Goal: Task Accomplishment & Management: Manage account settings

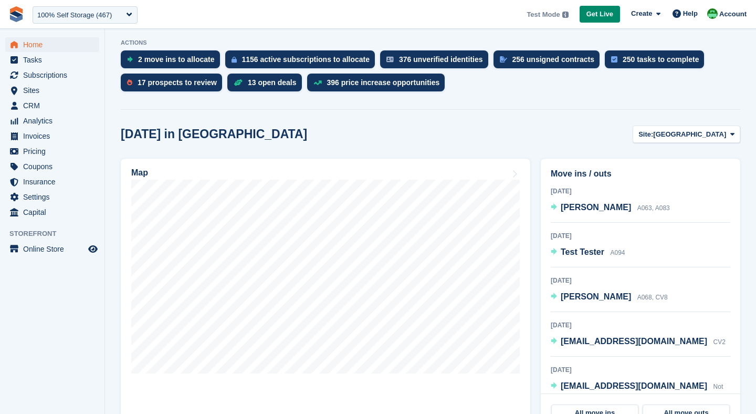
scroll to position [210, 0]
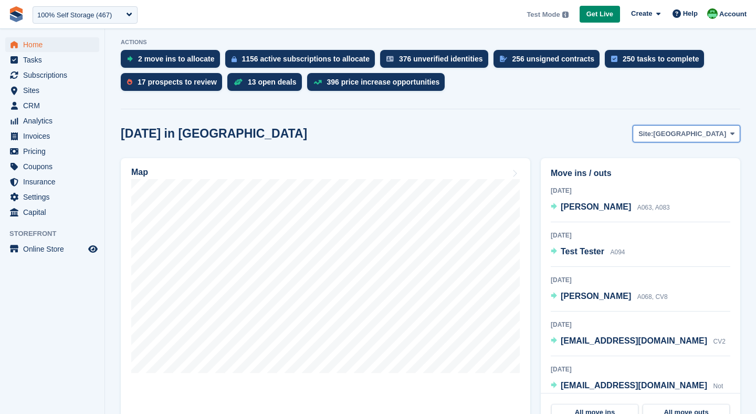
click at [699, 138] on span "[GEOGRAPHIC_DATA]" at bounding box center [689, 134] width 73 height 11
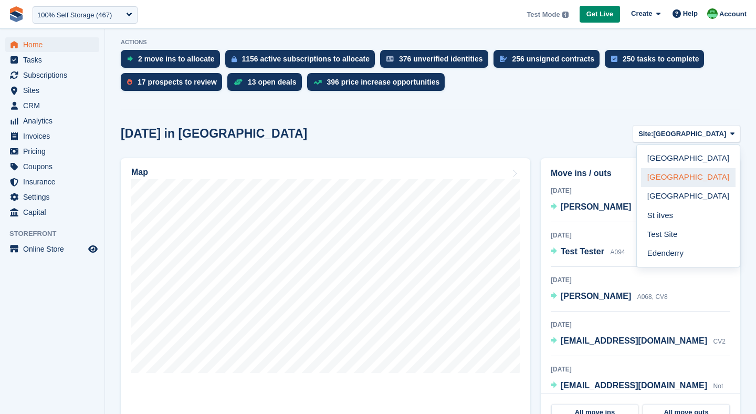
click at [678, 174] on link "[GEOGRAPHIC_DATA]" at bounding box center [688, 177] width 95 height 19
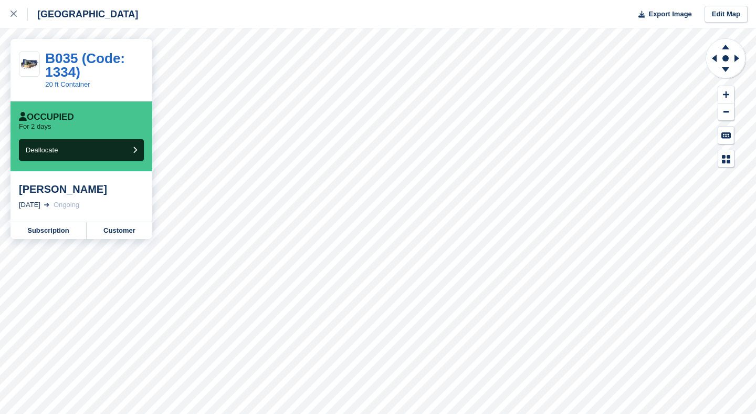
click at [86, 132] on div "Occupied For 2 days Deallocate" at bounding box center [81, 136] width 125 height 49
click at [86, 149] on button "Deallocate" at bounding box center [81, 150] width 125 height 22
click at [72, 149] on button "Deallocate" at bounding box center [81, 150] width 125 height 22
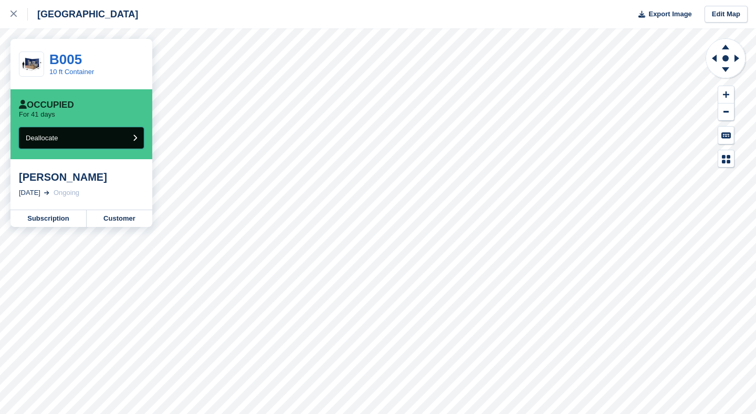
click at [69, 137] on button "Deallocate" at bounding box center [81, 138] width 125 height 22
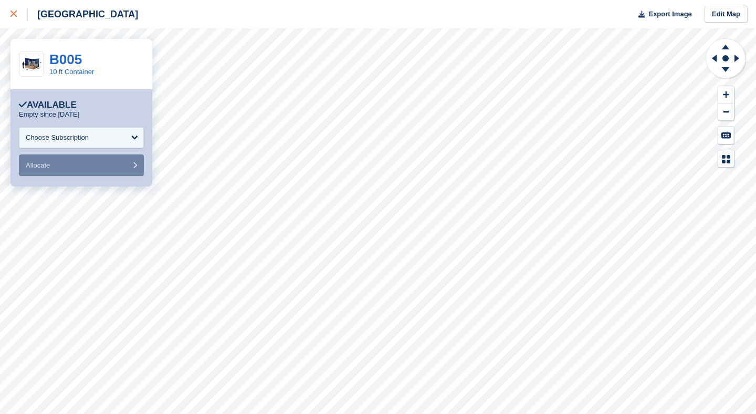
click at [13, 12] on icon at bounding box center [14, 14] width 6 height 6
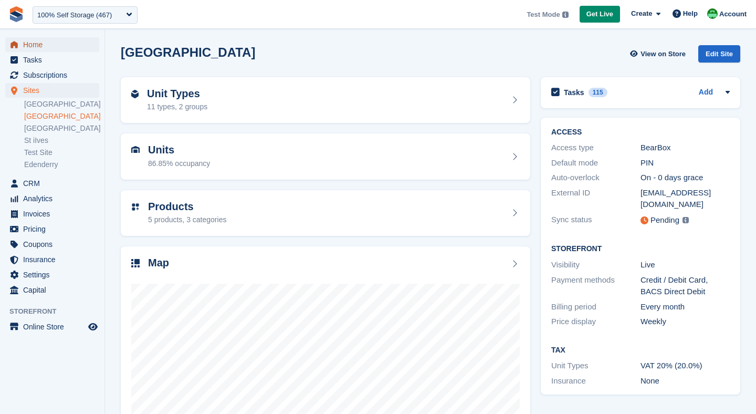
click at [45, 40] on span "Home" at bounding box center [54, 44] width 63 height 15
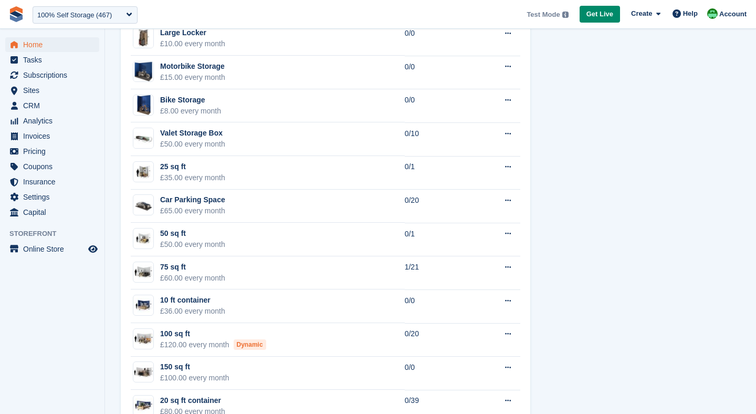
scroll to position [850, 0]
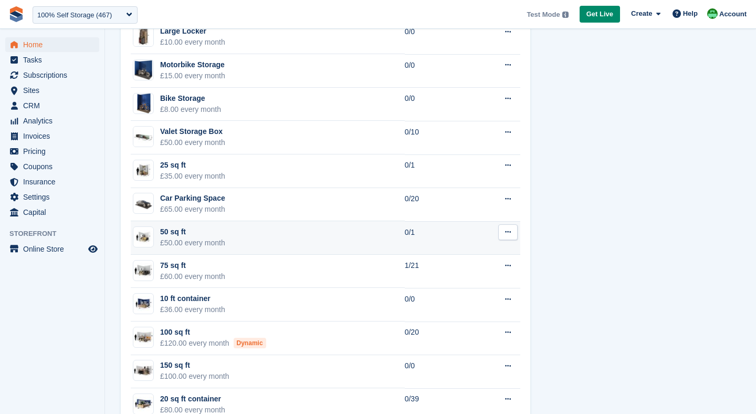
click at [211, 243] on div "£50.00 every month" at bounding box center [192, 242] width 65 height 11
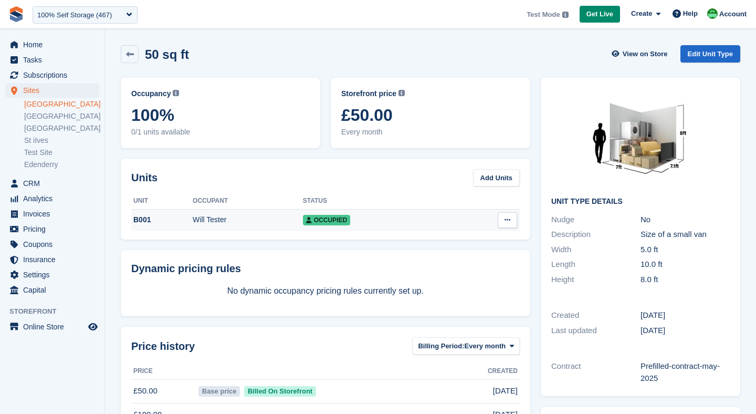
click at [500, 219] on button at bounding box center [507, 220] width 19 height 16
click at [323, 220] on span "Occupied" at bounding box center [326, 220] width 47 height 11
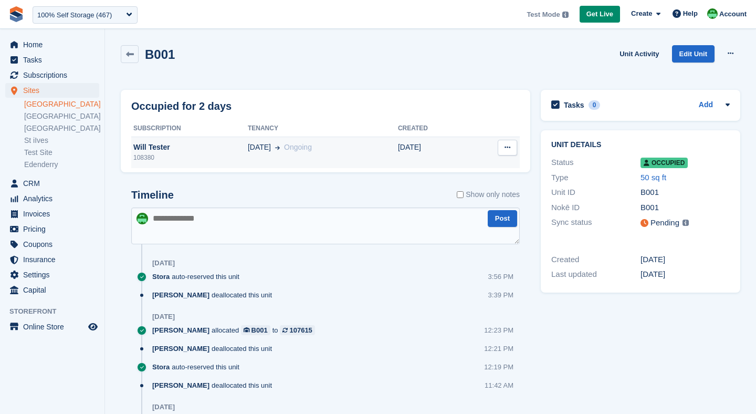
click at [502, 143] on button at bounding box center [507, 148] width 19 height 16
click at [483, 170] on p "Deallocate" at bounding box center [466, 168] width 91 height 14
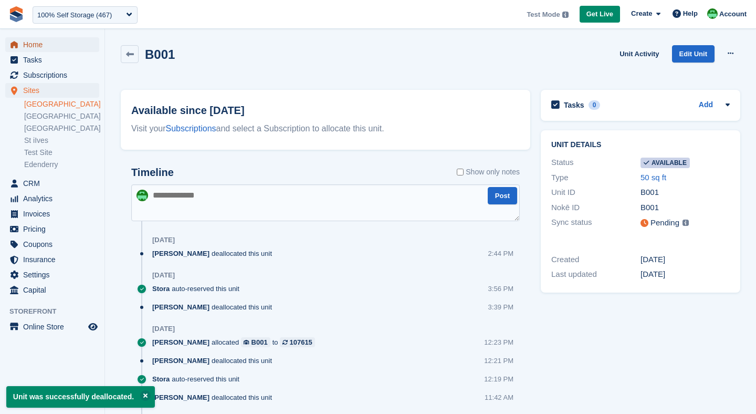
click at [38, 41] on span "Home" at bounding box center [54, 44] width 63 height 15
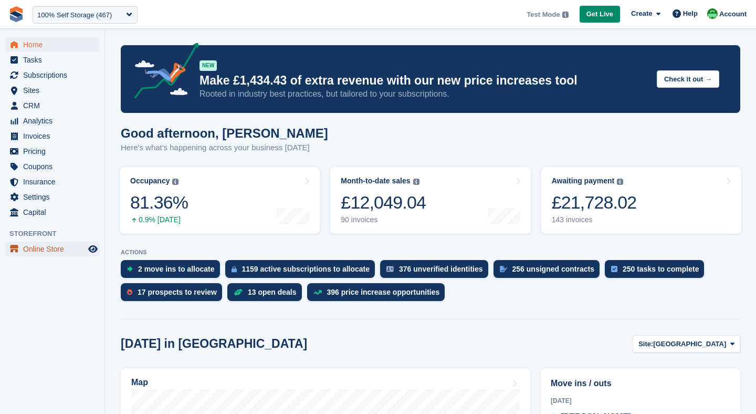
click at [54, 252] on span "Online Store" at bounding box center [54, 249] width 63 height 15
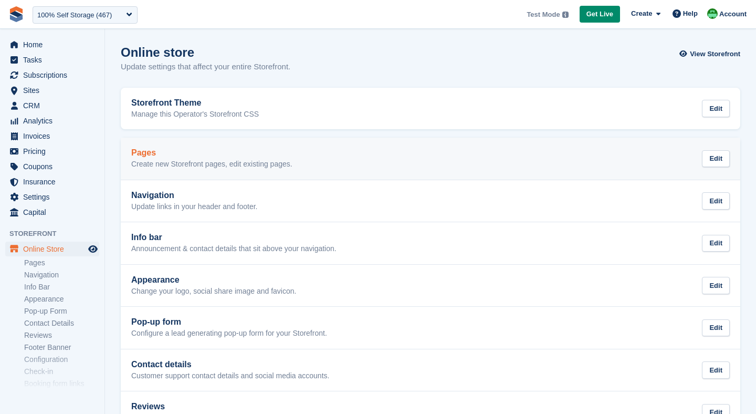
click at [180, 152] on h2 "Pages" at bounding box center [211, 152] width 161 height 9
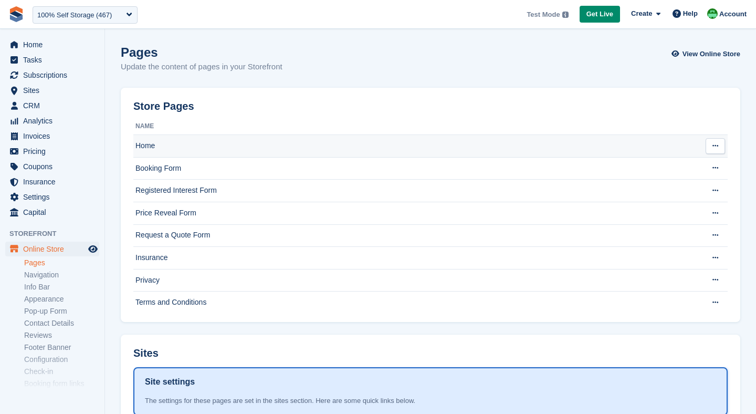
click at [186, 140] on td "Home" at bounding box center [415, 146] width 565 height 23
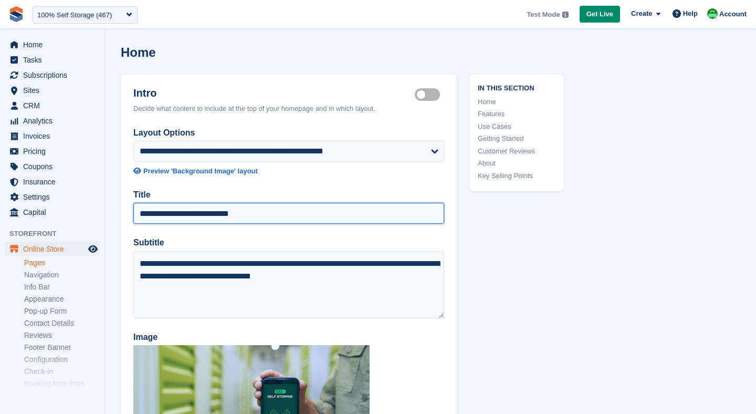
paste input "**********"
drag, startPoint x: 210, startPoint y: 216, endPoint x: 424, endPoint y: 217, distance: 214.3
click at [424, 217] on input "**********" at bounding box center [288, 213] width 311 height 21
type input "**********"
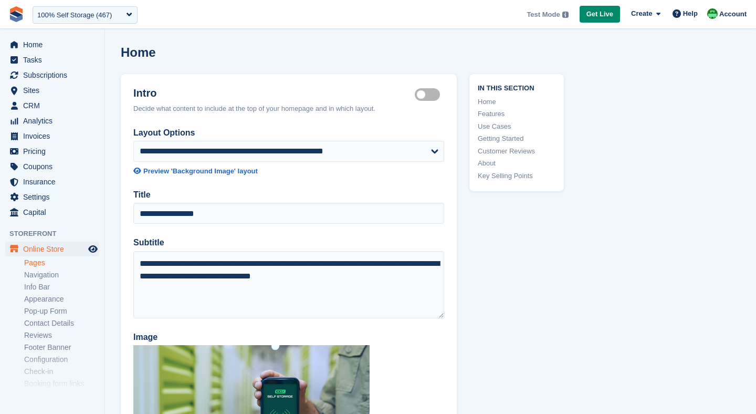
click at [330, 236] on label "Subtitle" at bounding box center [288, 242] width 311 height 13
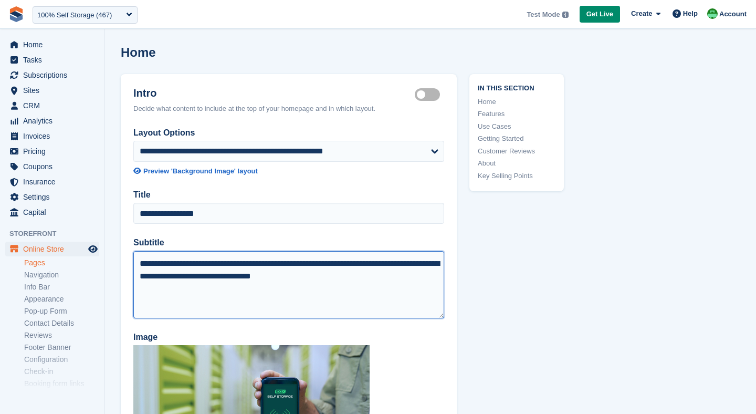
click at [330, 251] on textarea "**********" at bounding box center [288, 284] width 311 height 67
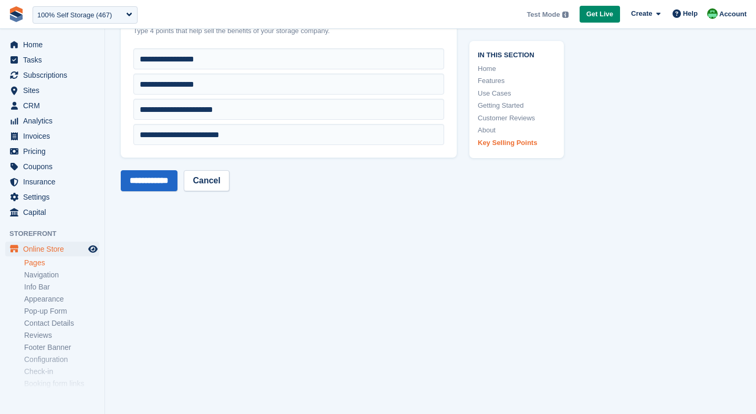
scroll to position [4312, 0]
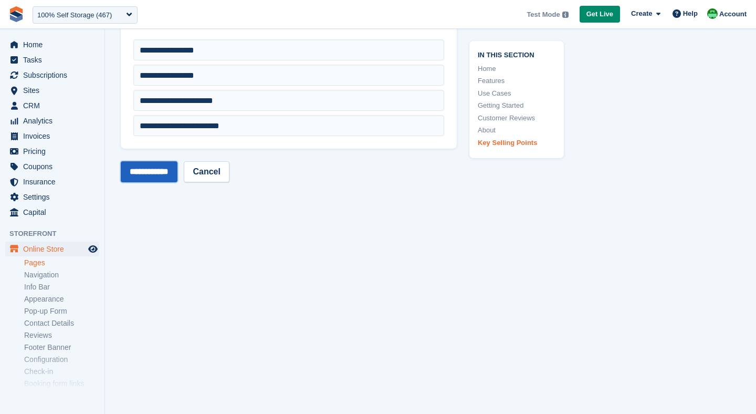
click at [150, 172] on input "**********" at bounding box center [149, 171] width 57 height 21
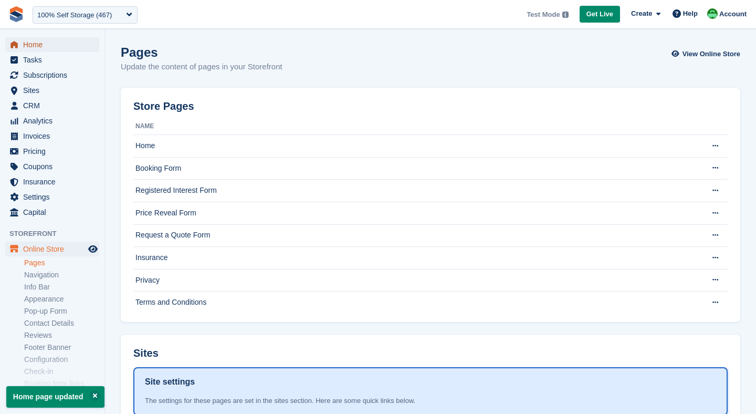
click at [38, 46] on span "Home" at bounding box center [54, 44] width 63 height 15
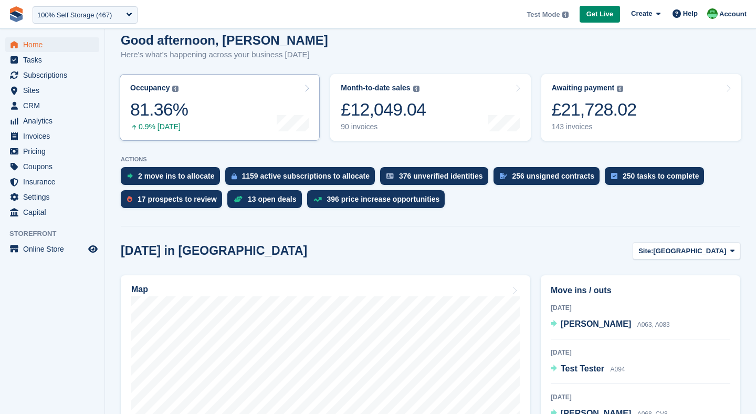
scroll to position [91, 0]
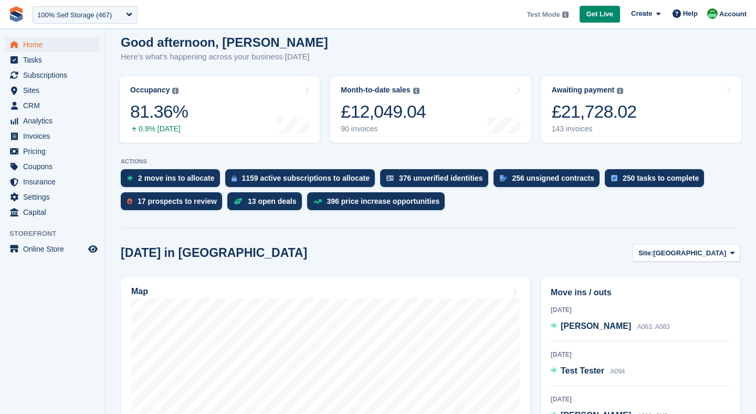
click at [537, 253] on div "[DATE] in [GEOGRAPHIC_DATA] Site: [GEOGRAPHIC_DATA] [GEOGRAPHIC_DATA] [GEOGRAPH…" at bounding box center [431, 252] width 620 height 17
drag, startPoint x: 121, startPoint y: 162, endPoint x: 157, endPoint y: 161, distance: 35.2
click at [156, 161] on p "ACTIONS" at bounding box center [431, 161] width 620 height 7
click at [155, 203] on div "17 prospects to review" at bounding box center [177, 201] width 79 height 8
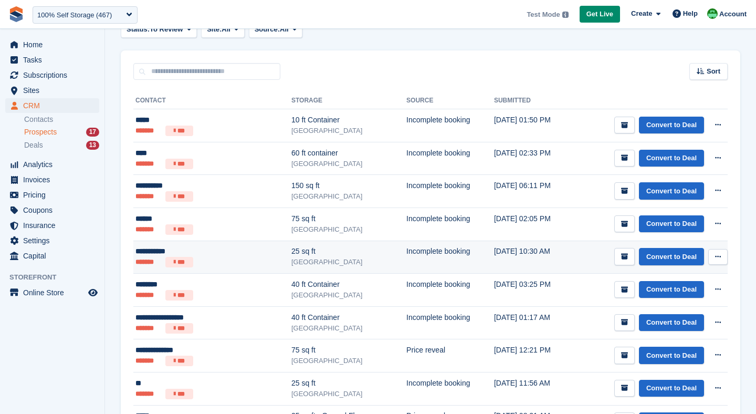
scroll to position [53, 0]
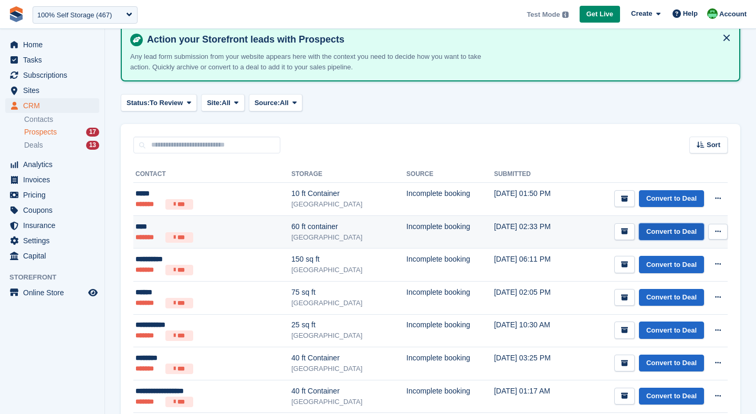
click at [657, 231] on link "Convert to Deal" at bounding box center [671, 231] width 65 height 17
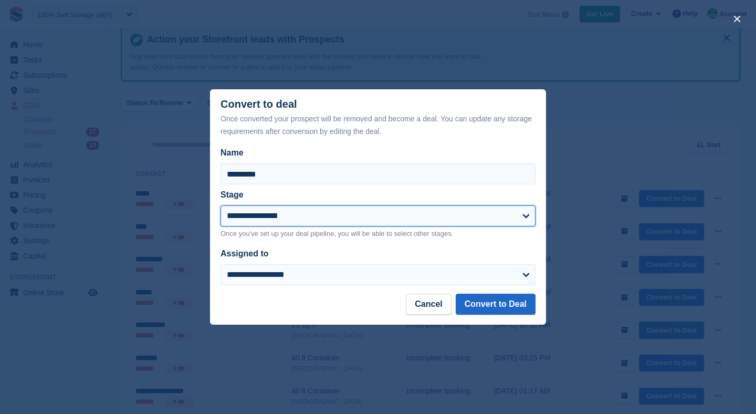
click at [247, 213] on select "**********" at bounding box center [378, 215] width 315 height 21
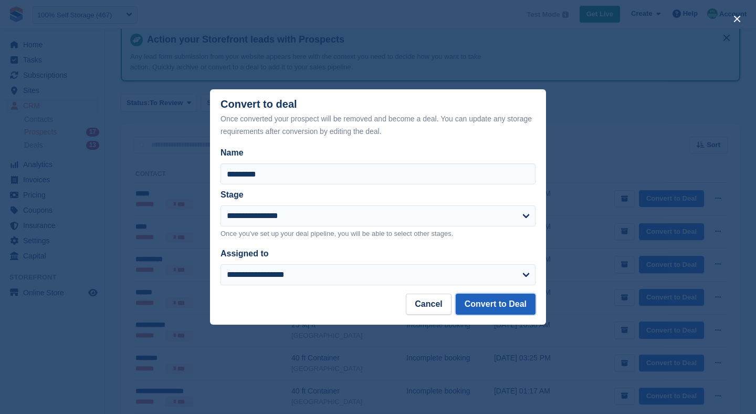
click at [486, 310] on button "Convert to Deal" at bounding box center [496, 304] width 80 height 21
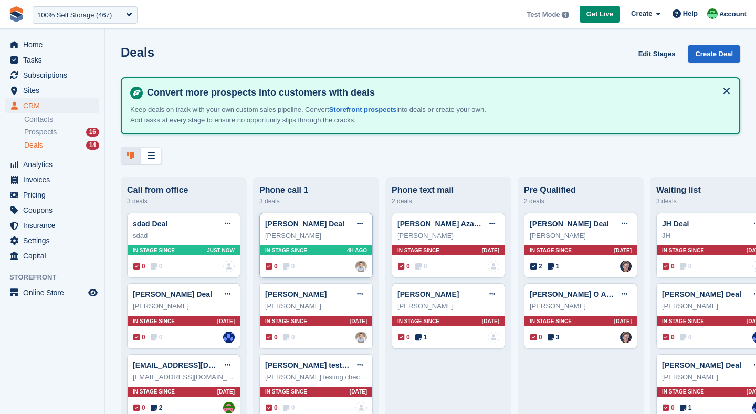
click at [315, 245] on div "Rob Sweeney Deal Edit deal Mark as won Mark as lost Delete deal Rob Sweeney In …" at bounding box center [315, 246] width 113 height 66
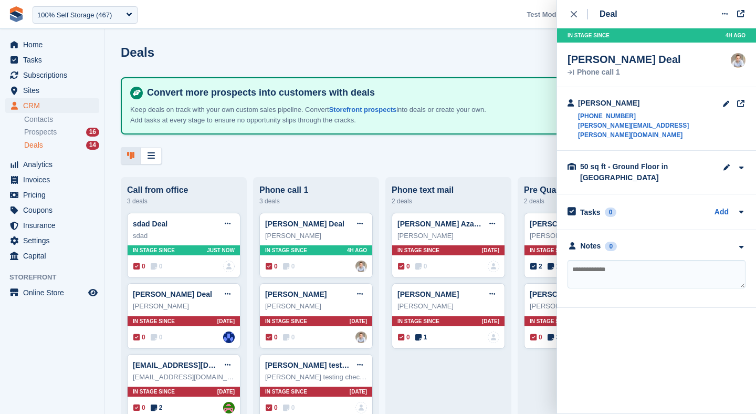
click at [616, 268] on textarea at bounding box center [657, 274] width 178 height 28
type textarea "**********"
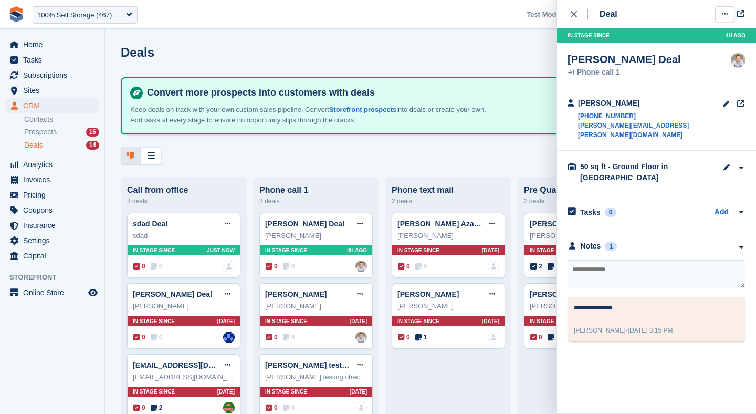
click at [723, 12] on icon at bounding box center [725, 14] width 6 height 7
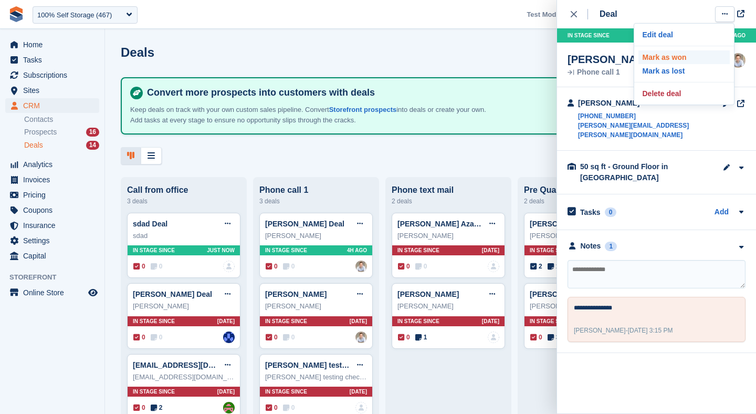
click at [662, 56] on p "Mark as won" at bounding box center [684, 57] width 91 height 14
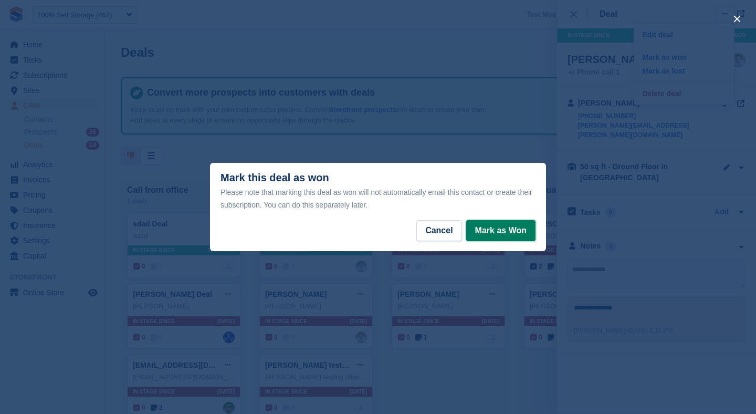
click at [490, 221] on button "Mark as Won" at bounding box center [500, 230] width 69 height 21
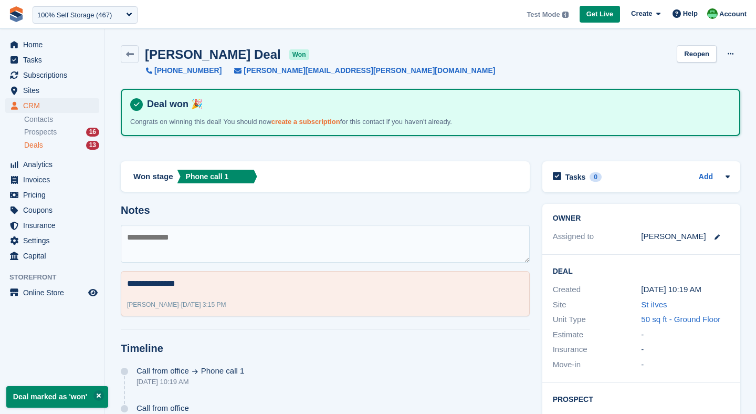
click at [308, 122] on link "create a subscription" at bounding box center [306, 122] width 69 height 8
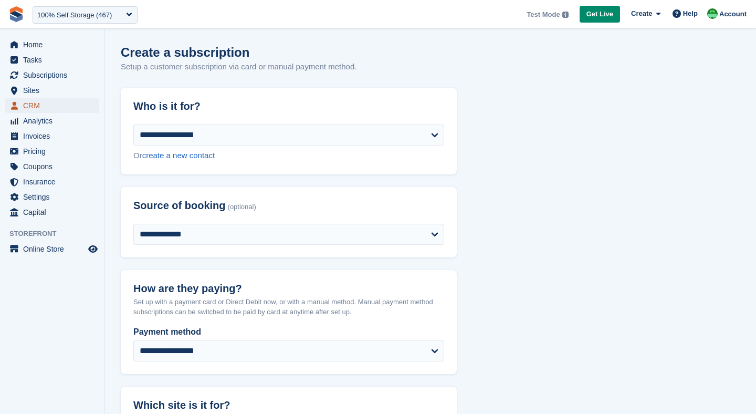
click at [20, 108] on link "CRM" at bounding box center [52, 105] width 94 height 15
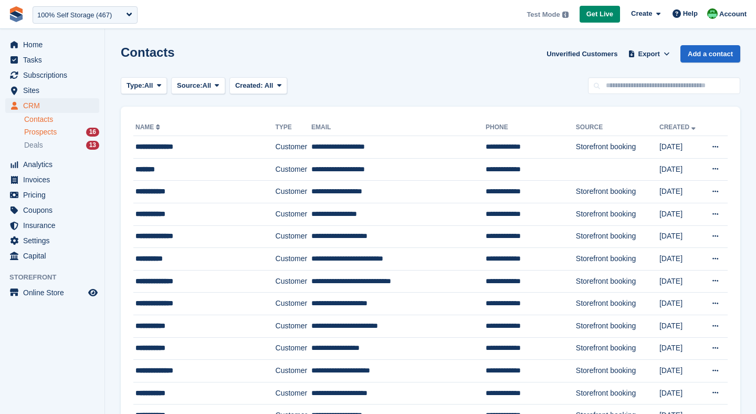
click at [59, 131] on div "Prospects 16" at bounding box center [61, 132] width 75 height 10
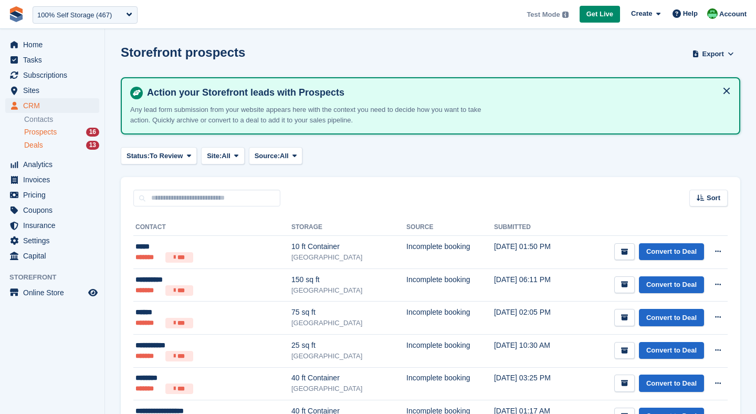
click at [58, 140] on link "Deals 13" at bounding box center [61, 145] width 75 height 11
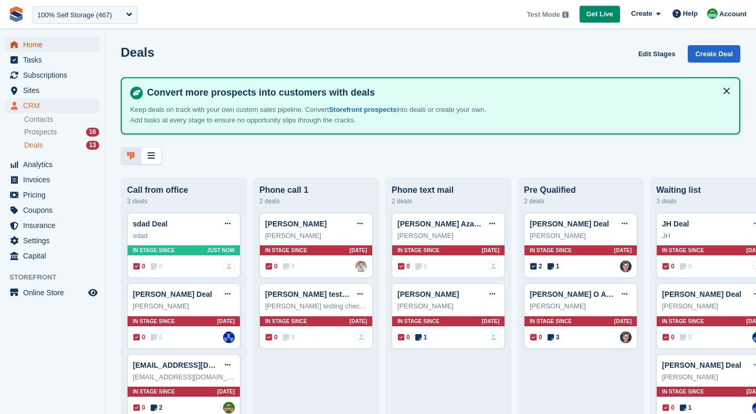
click at [34, 47] on span "Home" at bounding box center [54, 44] width 63 height 15
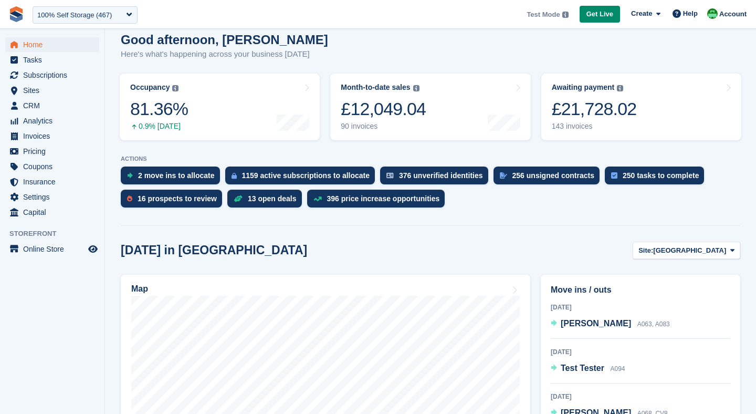
scroll to position [94, 0]
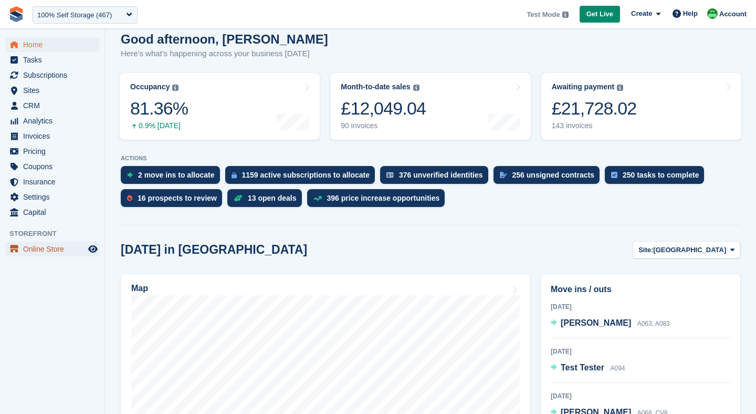
click at [46, 248] on span "Online Store" at bounding box center [54, 249] width 63 height 15
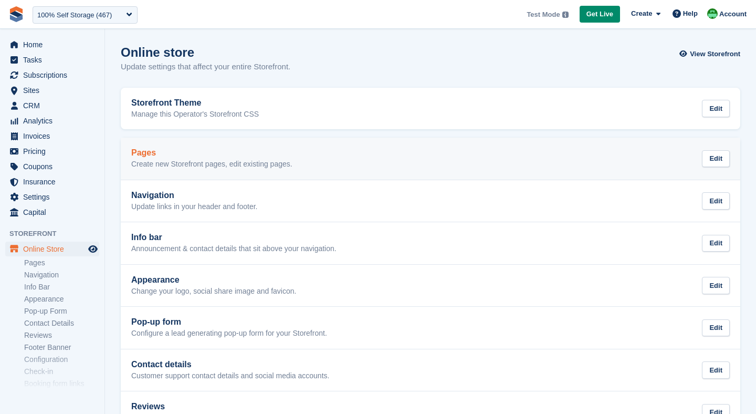
click at [181, 167] on p "Create new Storefront pages, edit existing pages." at bounding box center [211, 164] width 161 height 9
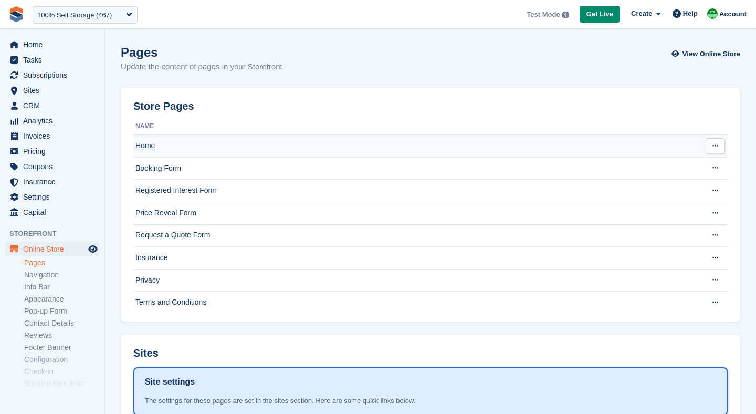
click at [169, 145] on td "Home" at bounding box center [415, 146] width 565 height 23
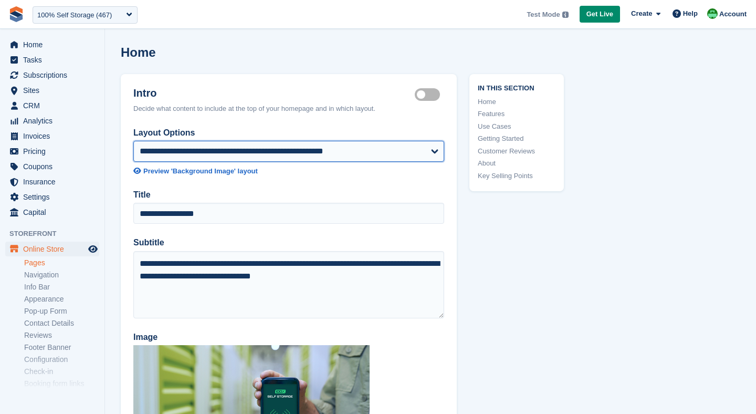
click at [202, 151] on select "**********" at bounding box center [288, 151] width 311 height 21
select select "**********"
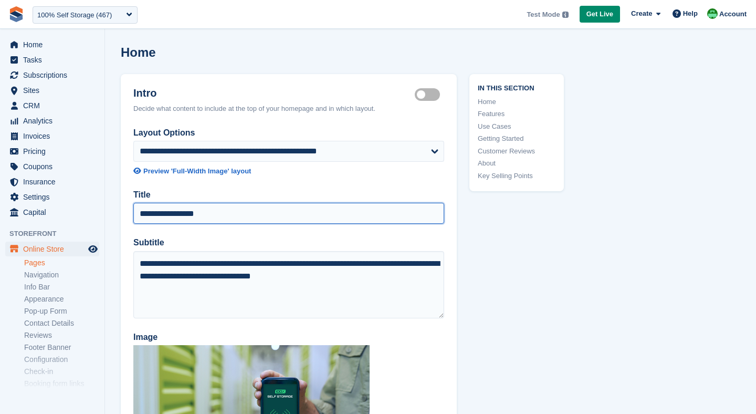
click at [201, 205] on input "**********" at bounding box center [288, 213] width 311 height 21
click at [221, 212] on input "**********" at bounding box center [288, 213] width 311 height 21
type input "**********"
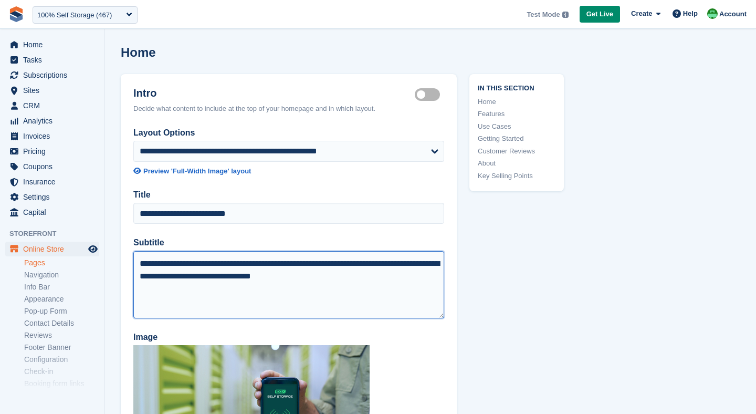
click at [196, 273] on textarea "**********" at bounding box center [288, 284] width 311 height 67
type textarea "**********"
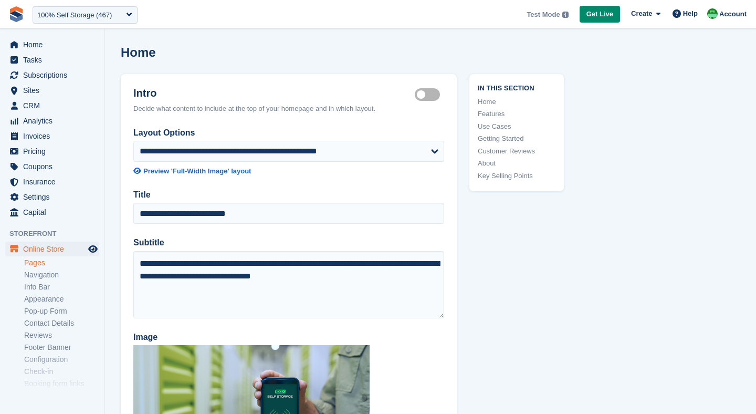
click at [206, 326] on div "**********" at bounding box center [289, 348] width 336 height 442
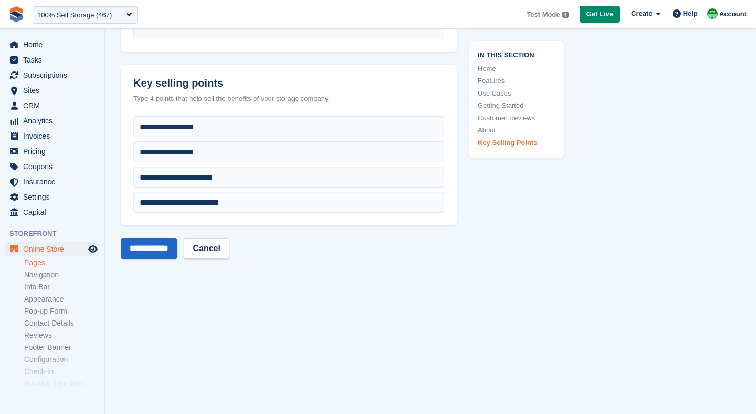
scroll to position [4312, 0]
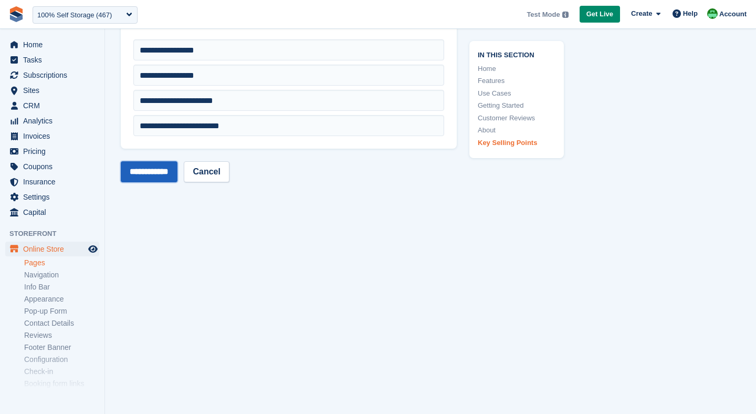
click at [153, 169] on input "**********" at bounding box center [149, 171] width 57 height 21
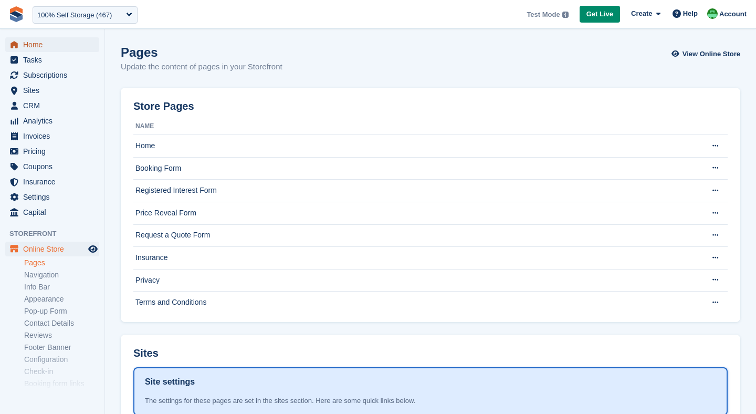
click at [43, 38] on span "Home" at bounding box center [54, 44] width 63 height 15
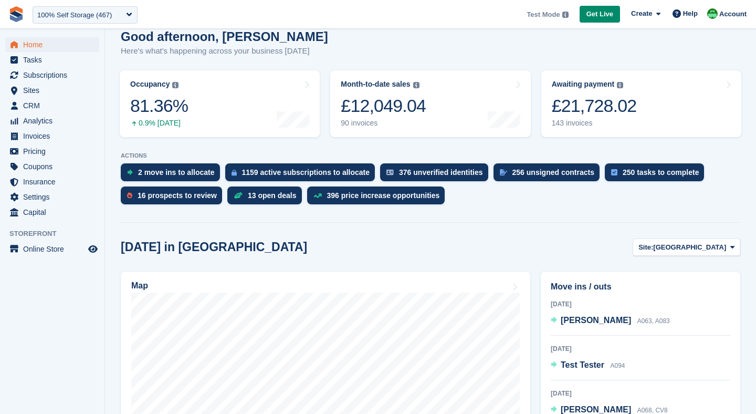
scroll to position [96, 0]
click at [38, 178] on span "Insurance" at bounding box center [54, 181] width 63 height 15
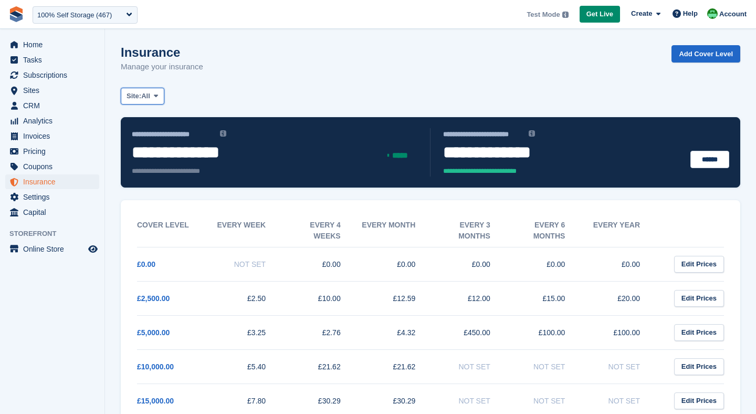
click at [155, 97] on button "Site: All" at bounding box center [143, 96] width 44 height 17
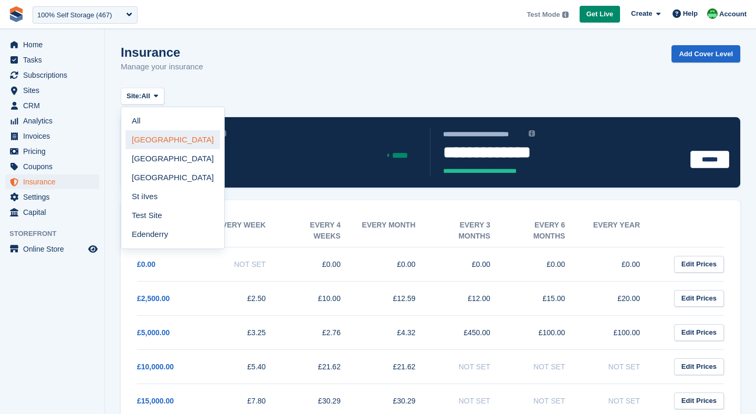
click at [157, 130] on link "[GEOGRAPHIC_DATA]" at bounding box center [173, 139] width 95 height 19
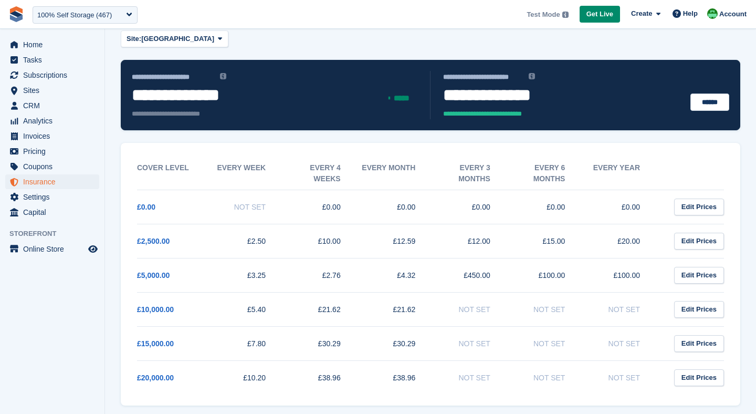
scroll to position [64, 0]
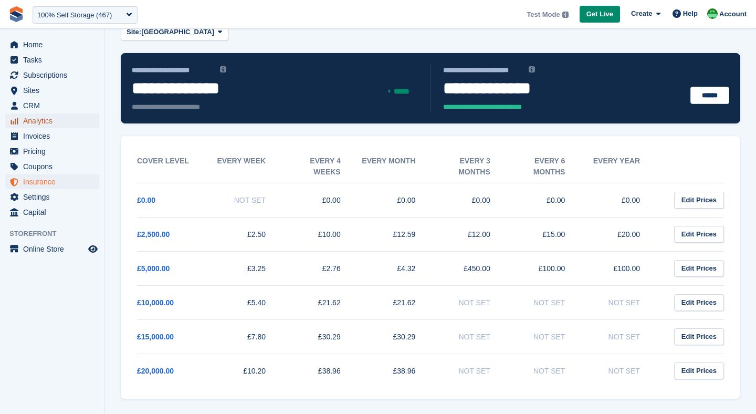
click at [24, 121] on span "Analytics" at bounding box center [54, 120] width 63 height 15
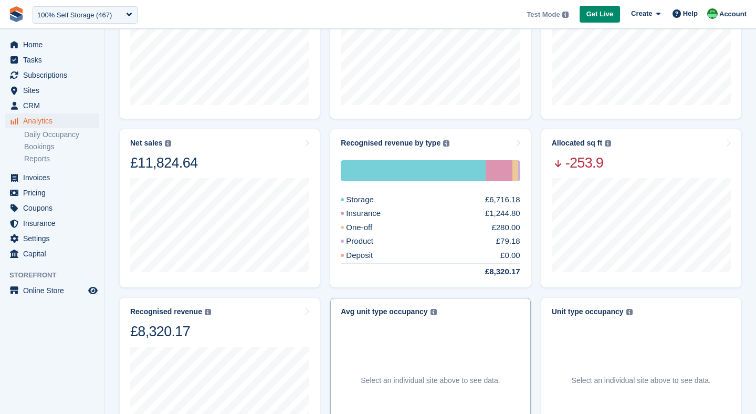
scroll to position [219, 0]
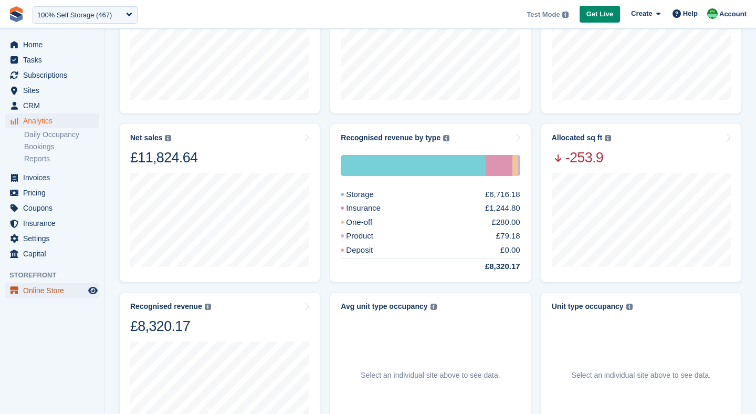
click at [38, 292] on span "Online Store" at bounding box center [54, 290] width 63 height 15
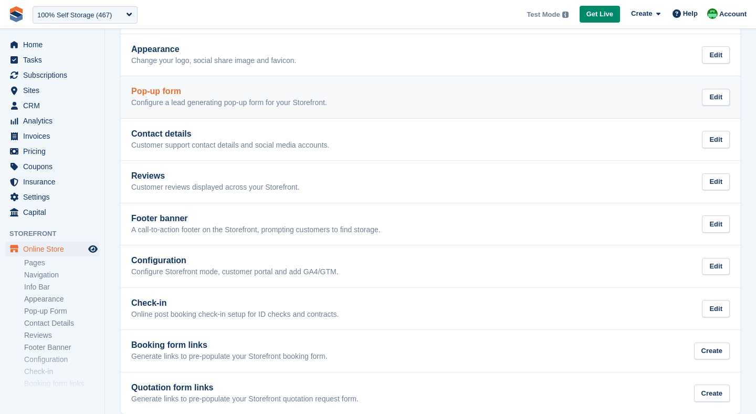
scroll to position [246, 0]
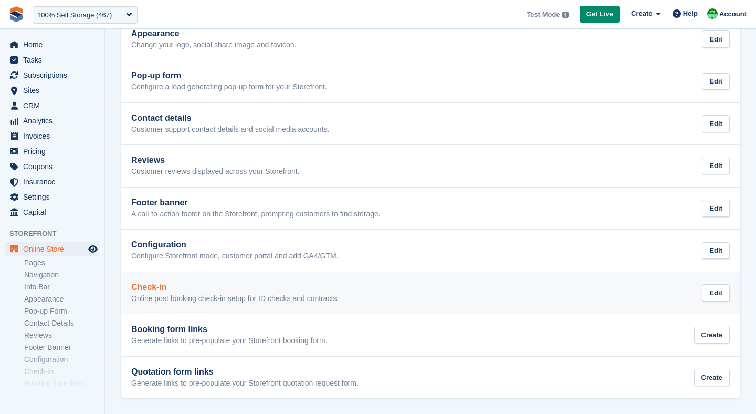
click at [186, 288] on h2 "Check-in" at bounding box center [234, 287] width 207 height 9
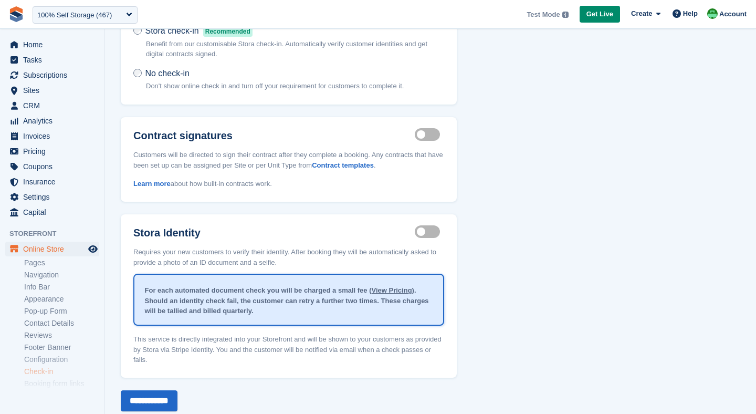
scroll to position [105, 0]
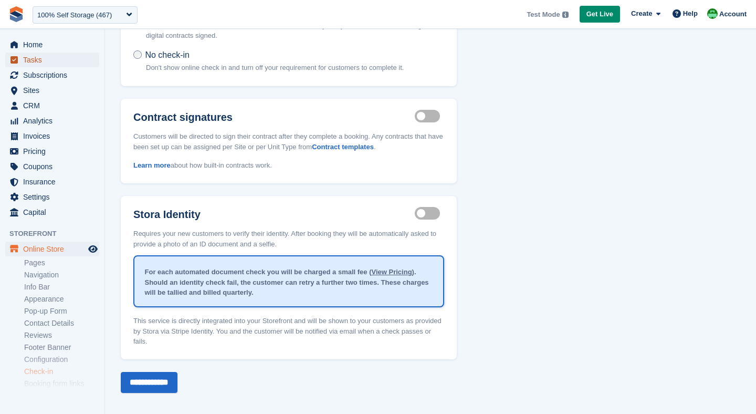
click at [33, 56] on span "Tasks" at bounding box center [54, 60] width 63 height 15
click at [33, 45] on span "Home" at bounding box center [54, 44] width 63 height 15
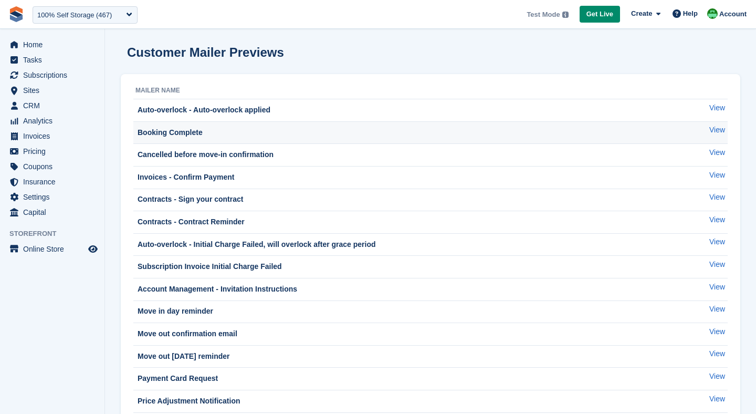
click at [162, 136] on div "Booking Complete" at bounding box center [169, 132] width 67 height 11
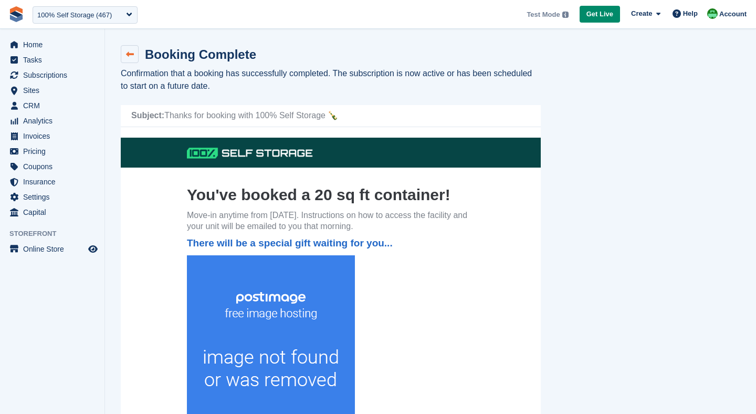
click at [131, 59] on link at bounding box center [130, 54] width 18 height 18
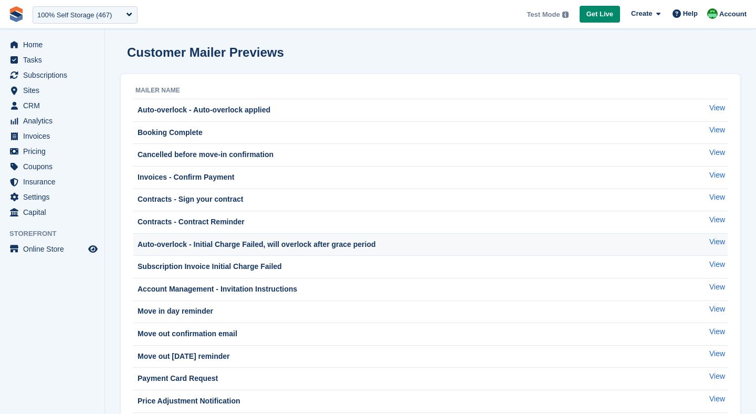
click at [235, 243] on div "Auto-overlock - Initial Charge Failed, will overlock after grace period" at bounding box center [256, 244] width 241 height 11
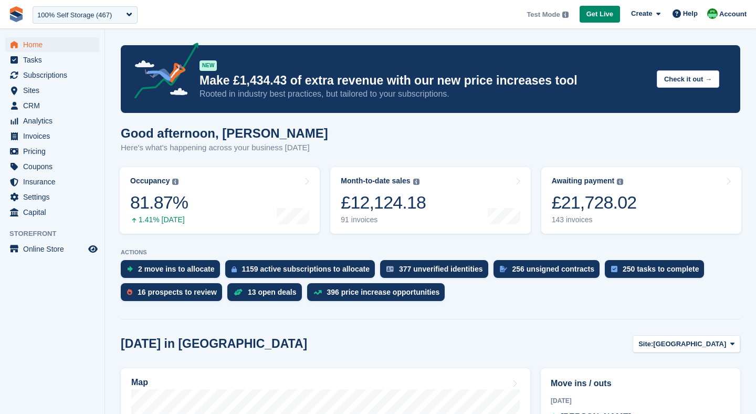
click at [67, 307] on aside "Home Tasks Subscriptions Subscriptions Subscriptions Contracts Price increases …" at bounding box center [52, 209] width 105 height 361
click at [30, 137] on span "Invoices" at bounding box center [54, 136] width 63 height 15
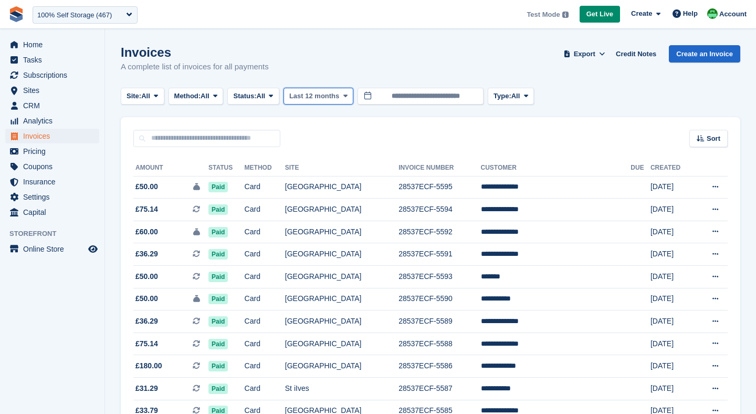
click at [310, 94] on span "Last 12 months" at bounding box center [314, 96] width 50 height 11
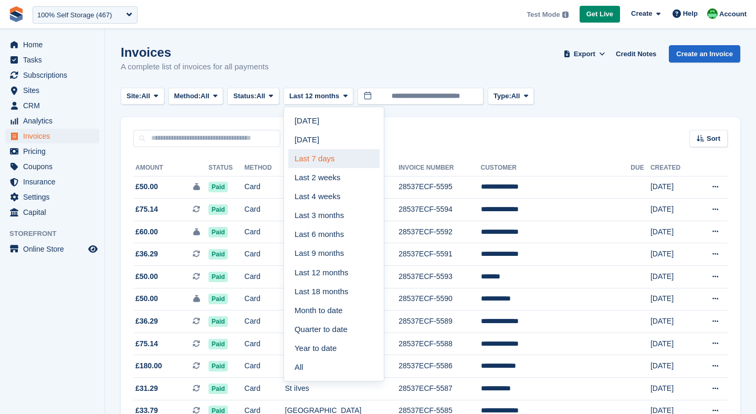
click at [324, 160] on link "Last 7 days" at bounding box center [333, 158] width 91 height 19
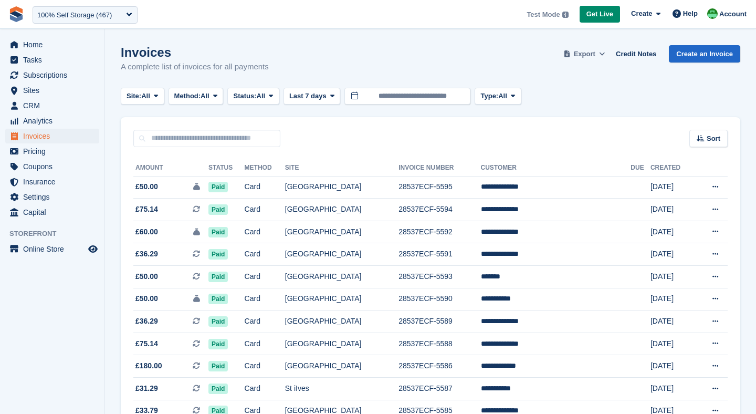
click at [591, 59] on button "Export" at bounding box center [585, 53] width 46 height 17
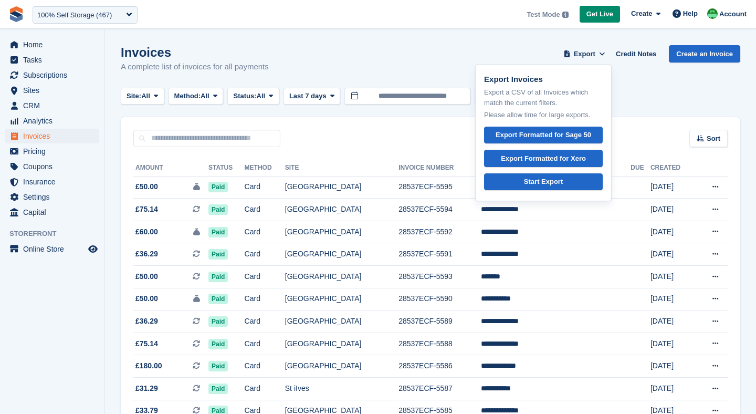
click at [352, 133] on div "Sort Sort by Date created Created (oldest first) Created (newest first)" at bounding box center [431, 132] width 620 height 30
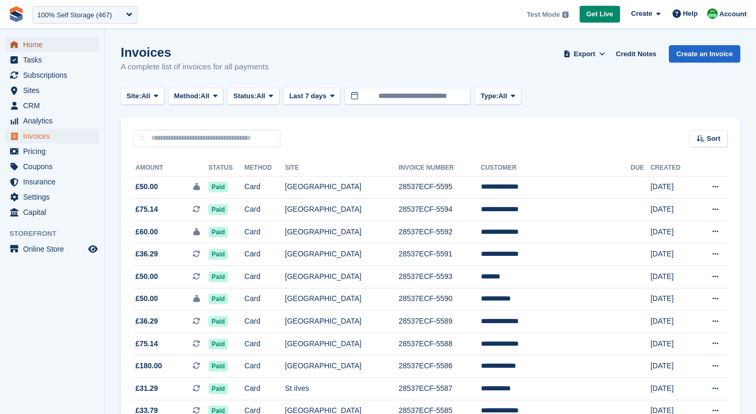
click at [22, 50] on link "Home" at bounding box center [52, 44] width 94 height 15
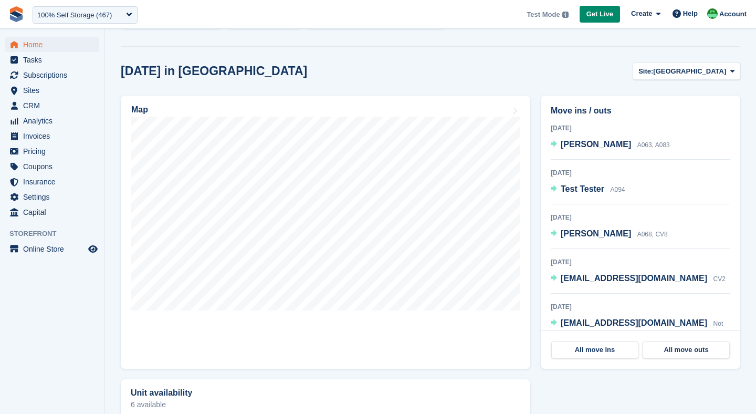
scroll to position [274, 0]
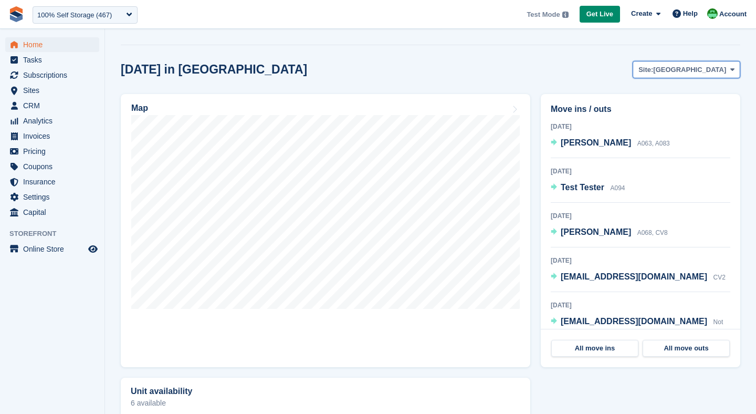
click at [653, 68] on span "Site:" at bounding box center [646, 70] width 15 height 11
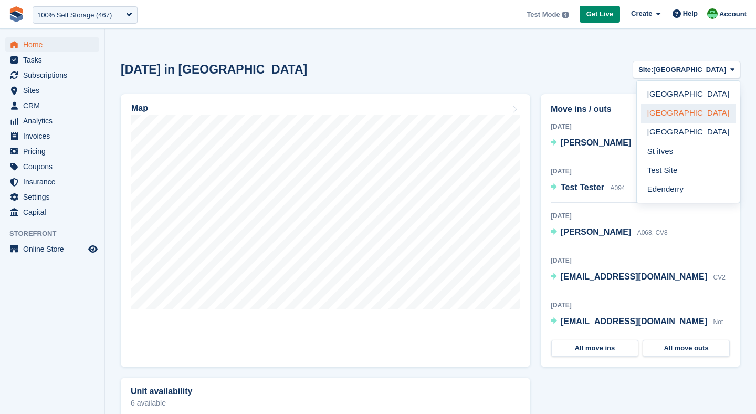
click at [681, 116] on link "[GEOGRAPHIC_DATA]" at bounding box center [688, 113] width 95 height 19
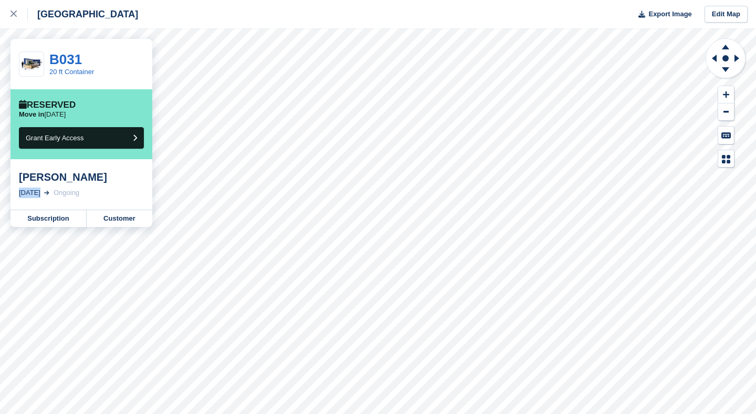
drag, startPoint x: 18, startPoint y: 190, endPoint x: 39, endPoint y: 191, distance: 20.5
click at [40, 189] on div "[DATE]" at bounding box center [30, 193] width 22 height 11
click at [70, 187] on div "[PERSON_NAME] [DATE] Ongoing" at bounding box center [82, 184] width 142 height 50
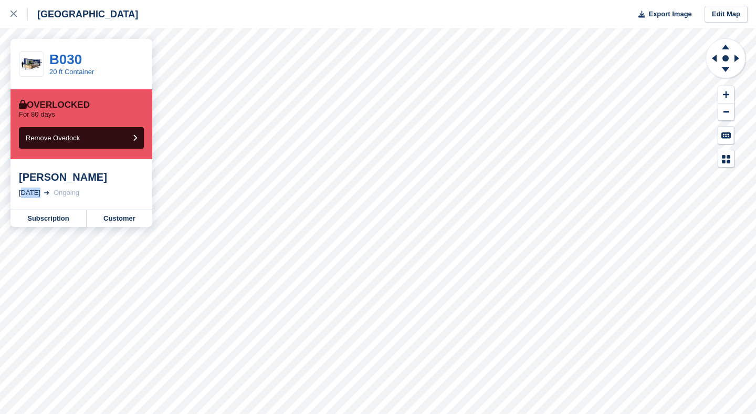
drag, startPoint x: 19, startPoint y: 194, endPoint x: 35, endPoint y: 195, distance: 15.8
click at [35, 195] on div "[DATE]" at bounding box center [30, 193] width 22 height 11
drag, startPoint x: 19, startPoint y: 175, endPoint x: 55, endPoint y: 181, distance: 35.6
click at [55, 181] on div "[PERSON_NAME]" at bounding box center [81, 177] width 125 height 13
click at [96, 180] on div "[PERSON_NAME]" at bounding box center [81, 177] width 125 height 13
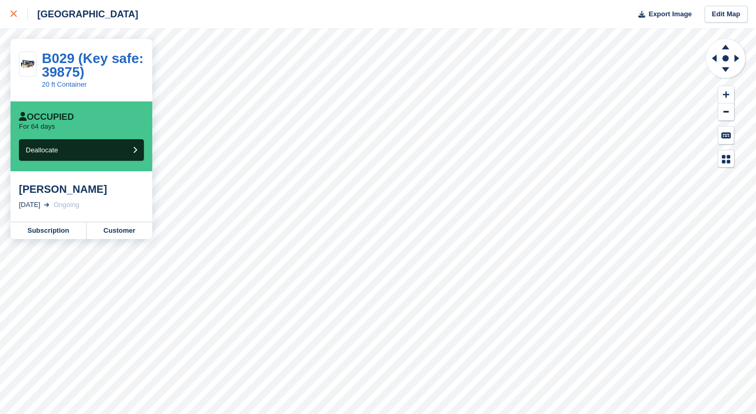
click at [8, 18] on link at bounding box center [14, 14] width 28 height 28
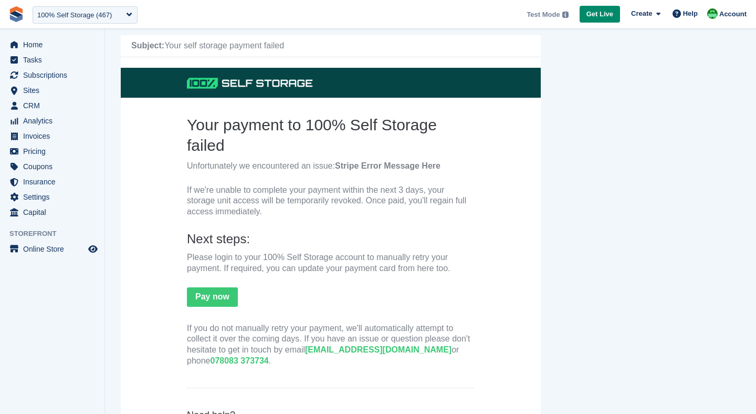
scroll to position [60, 0]
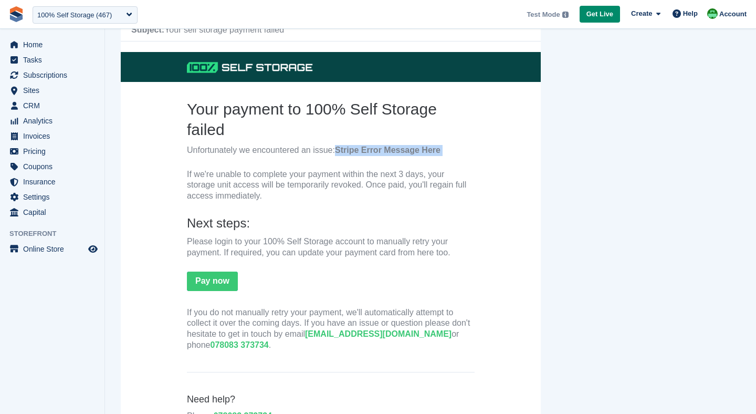
drag, startPoint x: 337, startPoint y: 151, endPoint x: 437, endPoint y: 160, distance: 100.2
click at [437, 160] on th "Your payment to 100% Self Storage failed Unfortunately we encountered an issue:…" at bounding box center [331, 227] width 288 height 257
click at [337, 180] on p "If we're unable to complete your payment within the next 3 days, your storage u…" at bounding box center [331, 185] width 288 height 33
drag, startPoint x: 337, startPoint y: 172, endPoint x: 418, endPoint y: 178, distance: 80.6
click at [418, 178] on p "If we're unable to complete your payment within the next 3 days, your storage u…" at bounding box center [331, 185] width 288 height 33
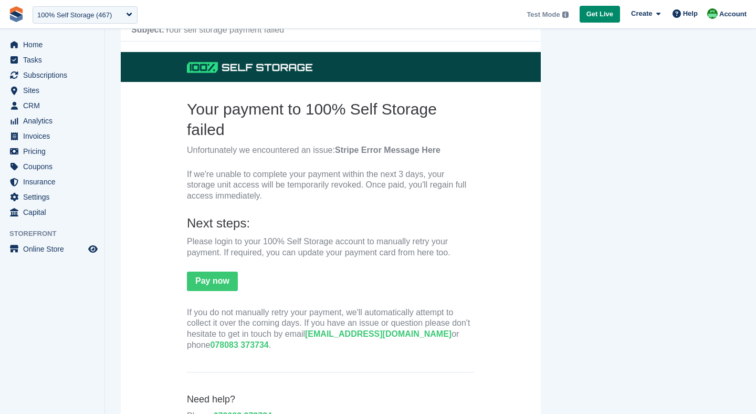
click at [300, 200] on p "If we're unable to complete your payment within the next 3 days, your storage u…" at bounding box center [331, 185] width 288 height 33
drag, startPoint x: 266, startPoint y: 184, endPoint x: 348, endPoint y: 190, distance: 82.7
click at [348, 190] on p "If we're unable to complete your payment within the next 3 days, your storage u…" at bounding box center [331, 185] width 288 height 33
click at [307, 234] on th "Your payment to 100% Self Storage failed Unfortunately we encountered an issue:…" at bounding box center [331, 227] width 288 height 257
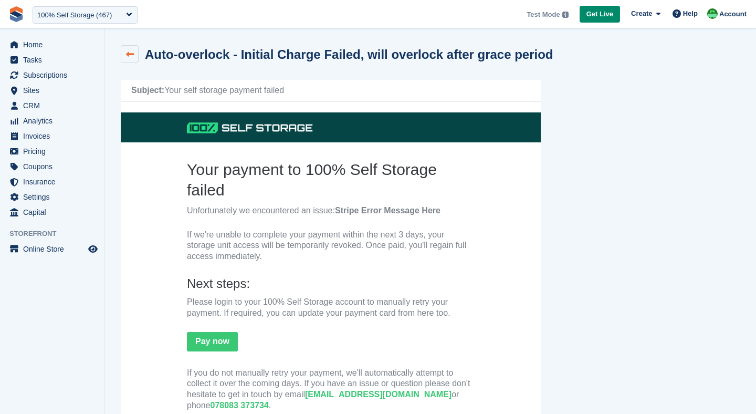
click at [133, 54] on icon at bounding box center [130, 54] width 8 height 8
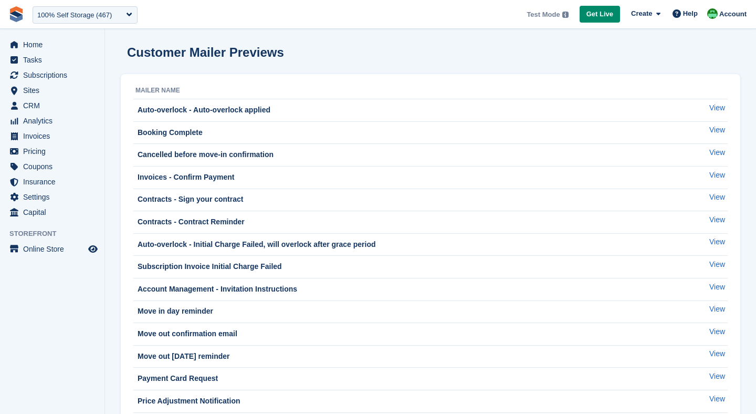
scroll to position [246, 0]
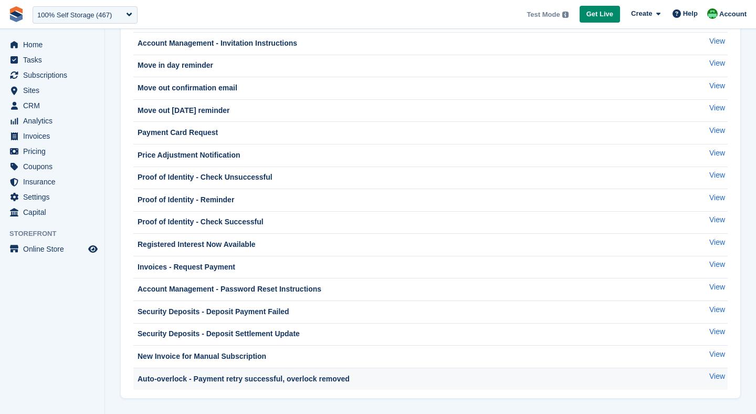
click at [211, 376] on div "Auto-overlock - Payment retry successful, overlock removed" at bounding box center [243, 378] width 214 height 11
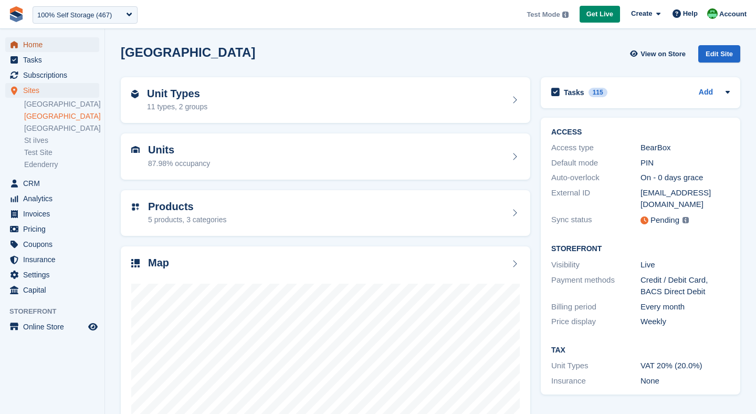
click at [37, 46] on span "Home" at bounding box center [54, 44] width 63 height 15
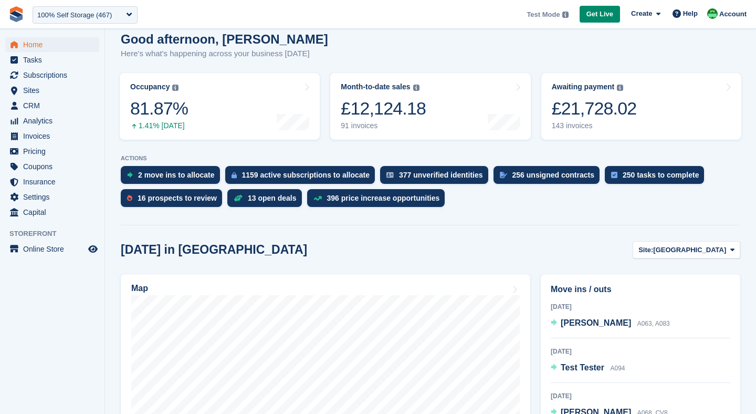
scroll to position [94, 0]
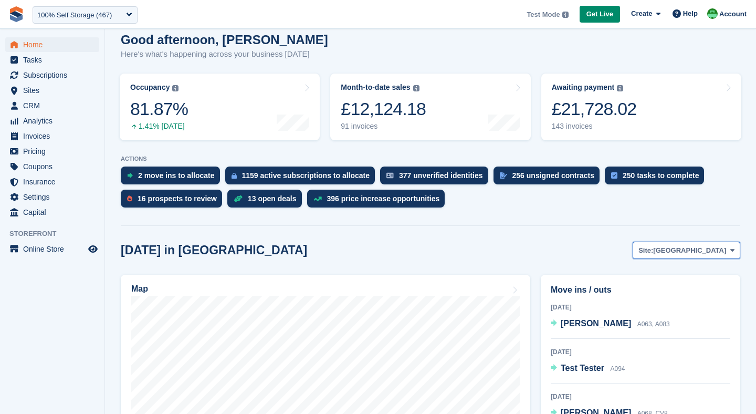
click at [698, 246] on span "[GEOGRAPHIC_DATA]" at bounding box center [689, 250] width 73 height 11
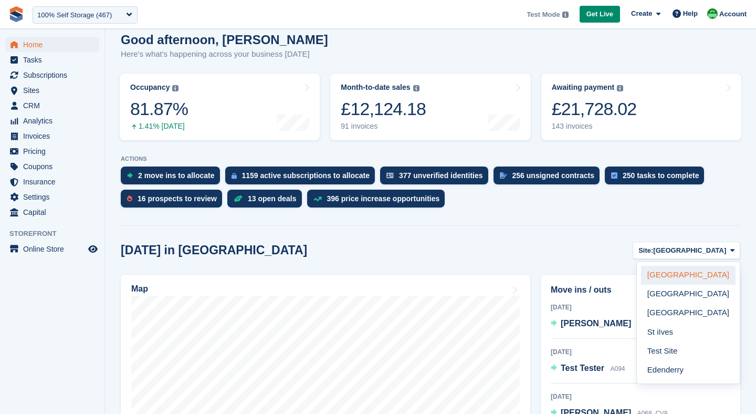
click at [685, 276] on link "[GEOGRAPHIC_DATA]" at bounding box center [688, 275] width 95 height 19
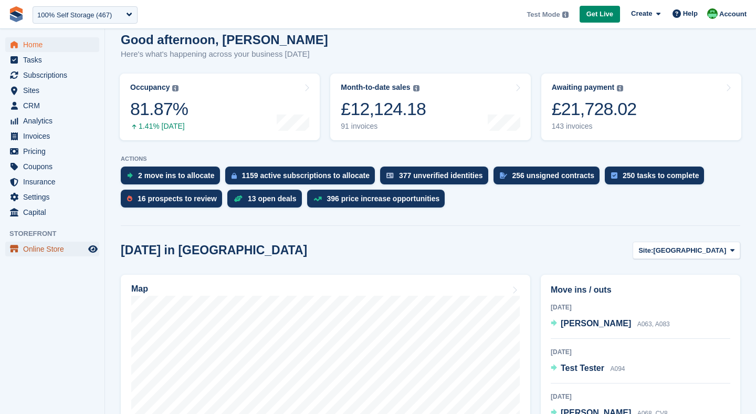
click at [46, 247] on span "Online Store" at bounding box center [54, 249] width 63 height 15
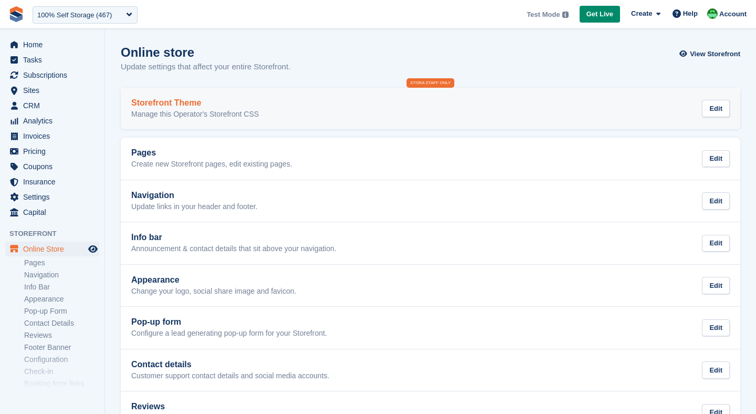
click at [205, 106] on h2 "Storefront Theme" at bounding box center [195, 102] width 128 height 9
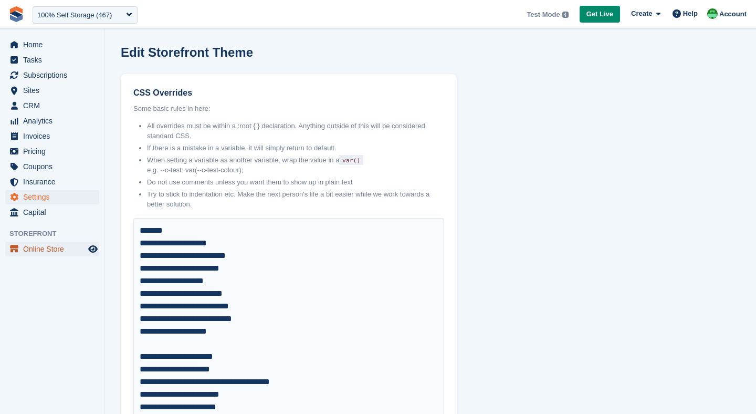
click at [36, 253] on span "Online Store" at bounding box center [54, 249] width 63 height 15
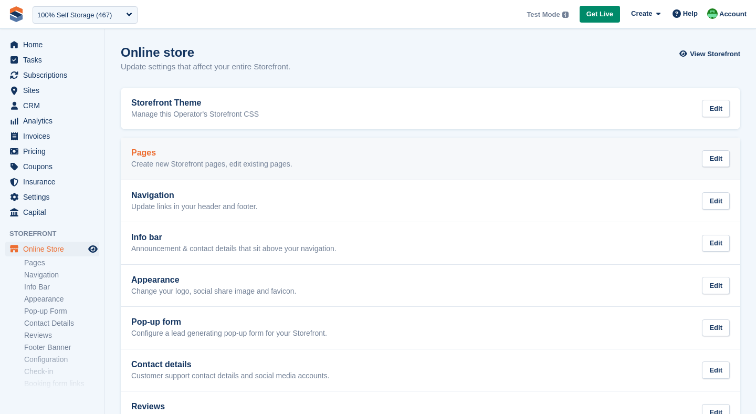
click at [210, 165] on p "Create new Storefront pages, edit existing pages." at bounding box center [211, 164] width 161 height 9
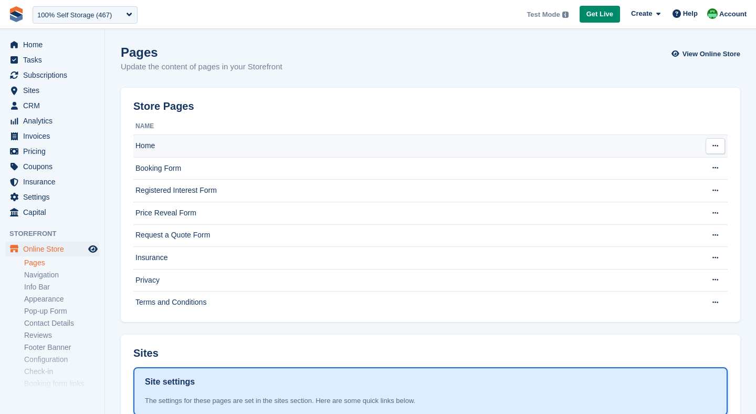
click at [190, 152] on td "Home" at bounding box center [415, 146] width 565 height 23
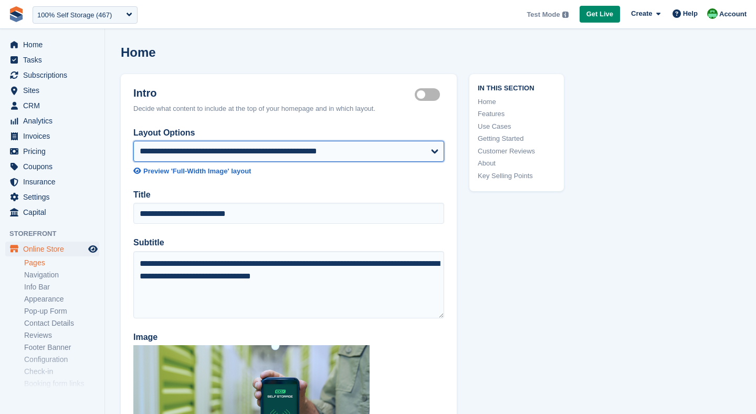
click at [182, 149] on select "**********" at bounding box center [288, 151] width 311 height 21
select select "**********"
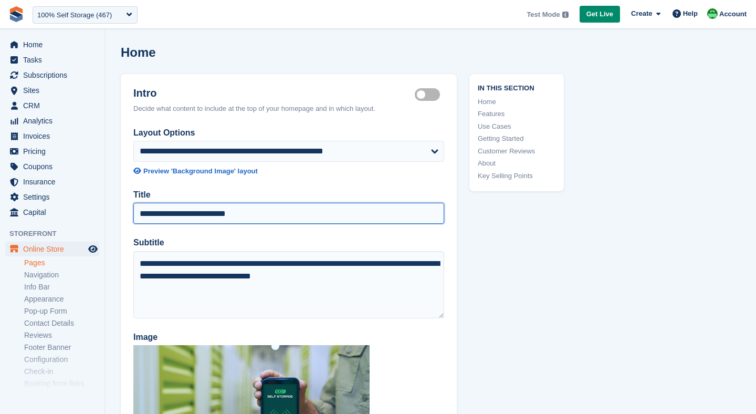
click at [230, 213] on input "**********" at bounding box center [288, 213] width 311 height 21
drag, startPoint x: 213, startPoint y: 215, endPoint x: 256, endPoint y: 211, distance: 43.3
click at [256, 211] on input "**********" at bounding box center [288, 213] width 311 height 21
type input "**********"
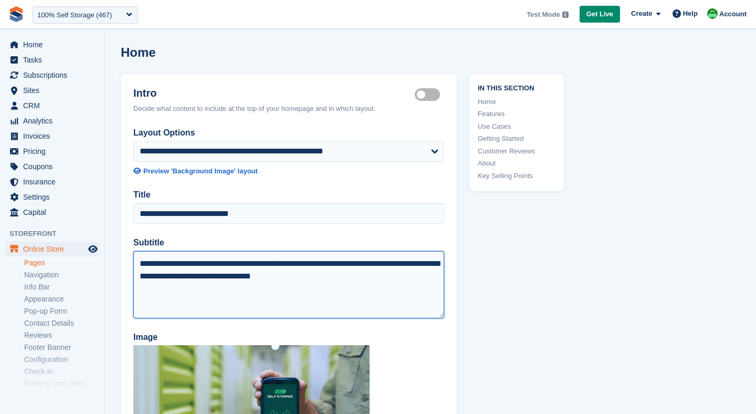
click at [169, 297] on textarea "**********" at bounding box center [288, 284] width 311 height 67
click at [191, 276] on textarea "**********" at bounding box center [288, 284] width 311 height 67
click at [208, 305] on textarea "**********" at bounding box center [288, 284] width 311 height 67
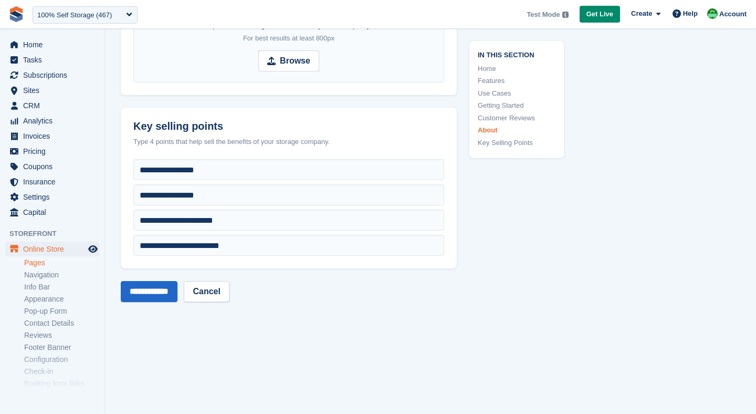
scroll to position [4312, 0]
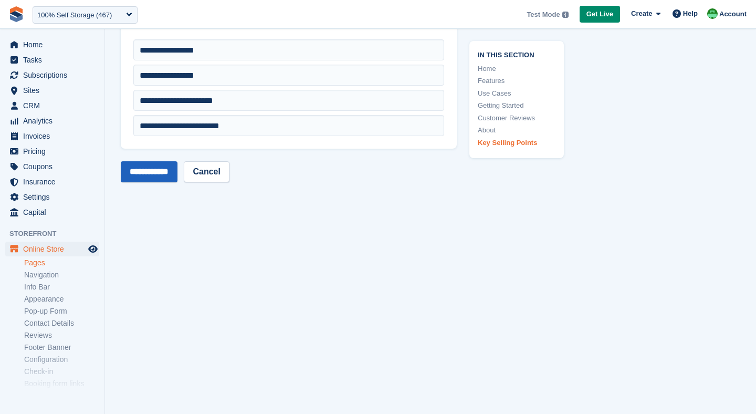
type textarea "**********"
click at [157, 167] on input "**********" at bounding box center [149, 171] width 57 height 21
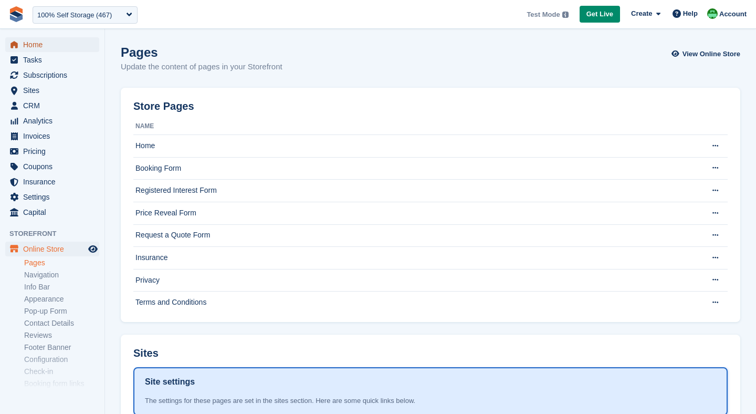
click at [51, 47] on span "Home" at bounding box center [54, 44] width 63 height 15
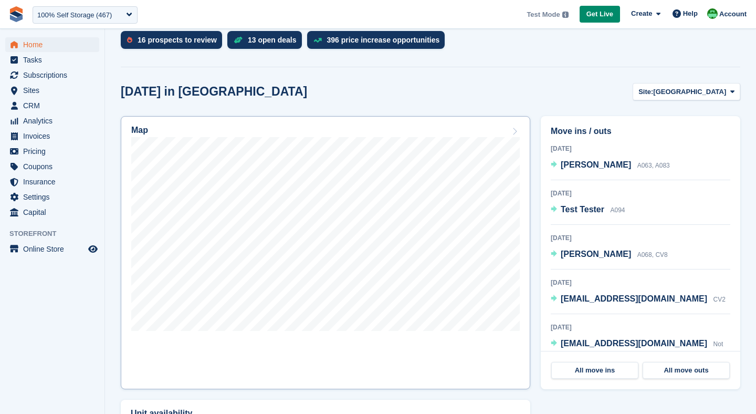
scroll to position [278, 0]
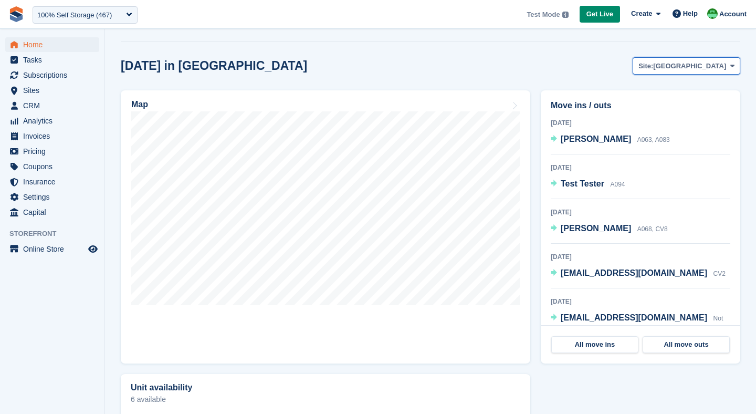
click at [705, 63] on span "[GEOGRAPHIC_DATA]" at bounding box center [689, 66] width 73 height 11
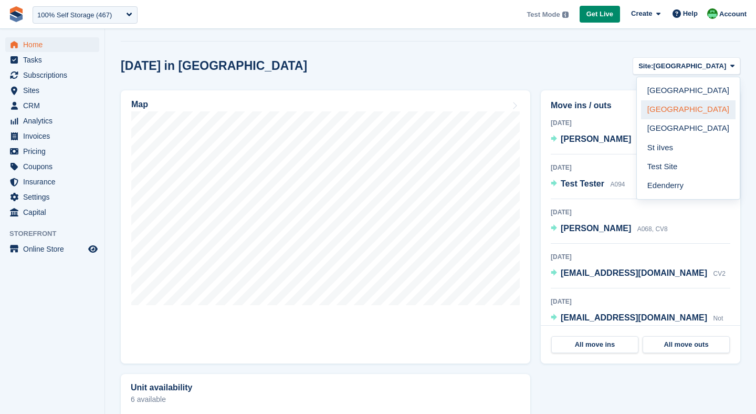
click at [676, 107] on link "[GEOGRAPHIC_DATA]" at bounding box center [688, 109] width 95 height 19
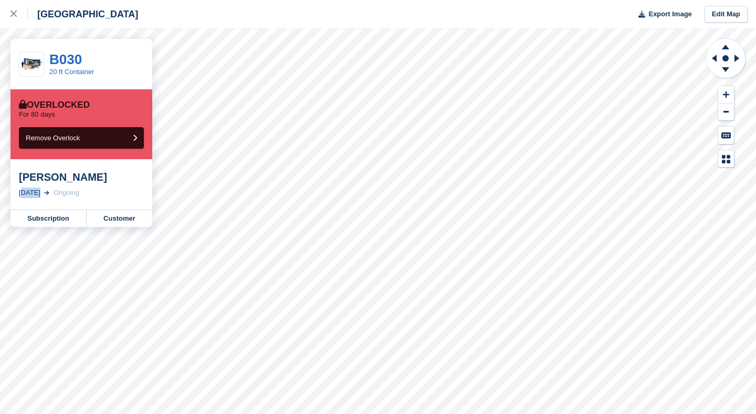
drag, startPoint x: 18, startPoint y: 194, endPoint x: 35, endPoint y: 194, distance: 16.8
click at [35, 194] on div "[DATE]" at bounding box center [30, 193] width 22 height 11
click at [7, 9] on link at bounding box center [14, 14] width 28 height 28
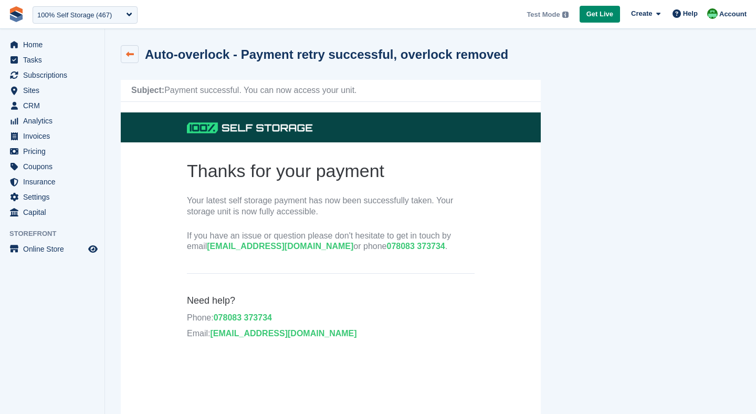
click at [124, 51] on link at bounding box center [130, 54] width 18 height 18
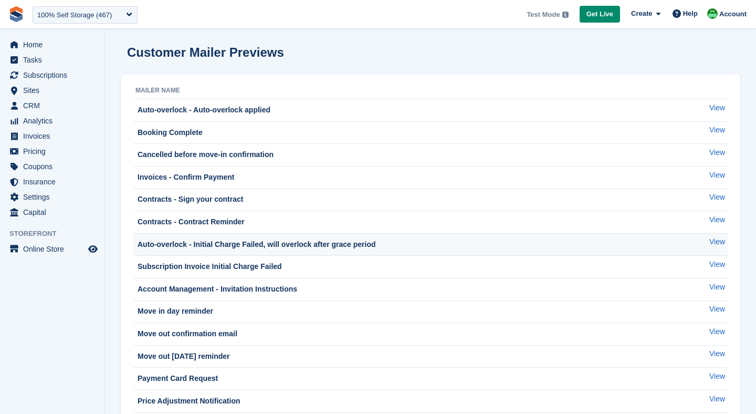
click at [246, 242] on div "Auto-overlock - Initial Charge Failed, will overlock after grace period" at bounding box center [256, 244] width 241 height 11
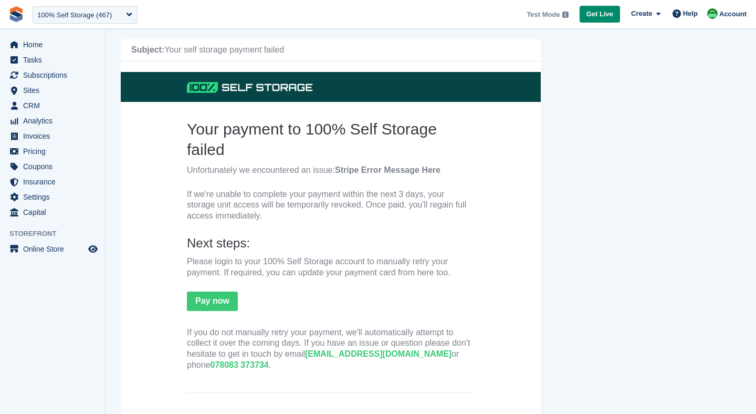
scroll to position [58, 0]
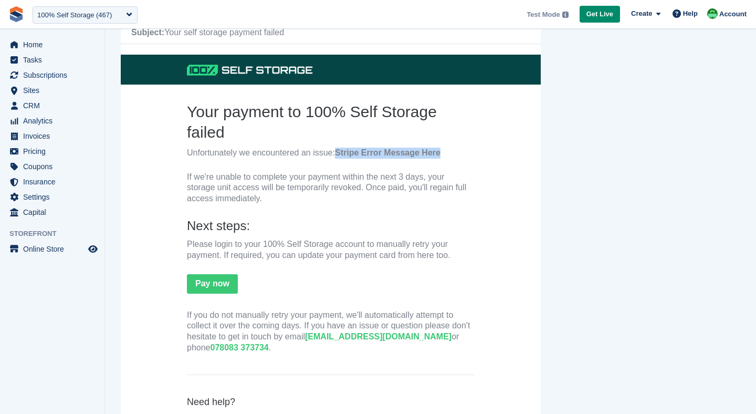
drag, startPoint x: 337, startPoint y: 157, endPoint x: 446, endPoint y: 151, distance: 109.4
click at [446, 151] on p "Unfortunately we encountered an issue: Stripe Error Message Here" at bounding box center [331, 153] width 288 height 11
click at [327, 170] on td at bounding box center [331, 168] width 288 height 8
drag, startPoint x: 365, startPoint y: 174, endPoint x: 425, endPoint y: 174, distance: 60.9
click at [425, 174] on p "If we're unable to complete your payment within the next 3 days, your storage u…" at bounding box center [331, 188] width 288 height 33
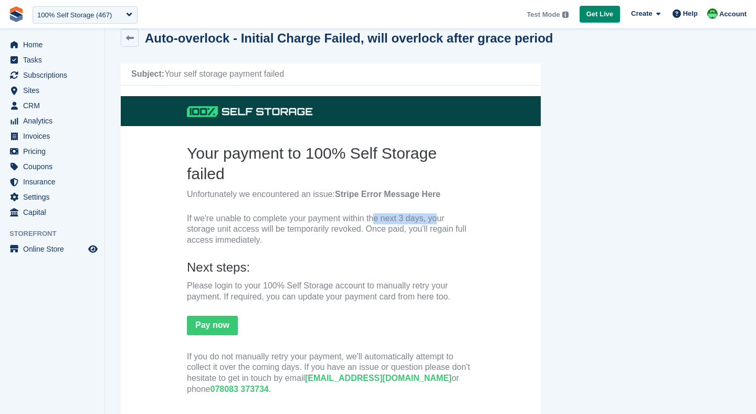
scroll to position [0, 0]
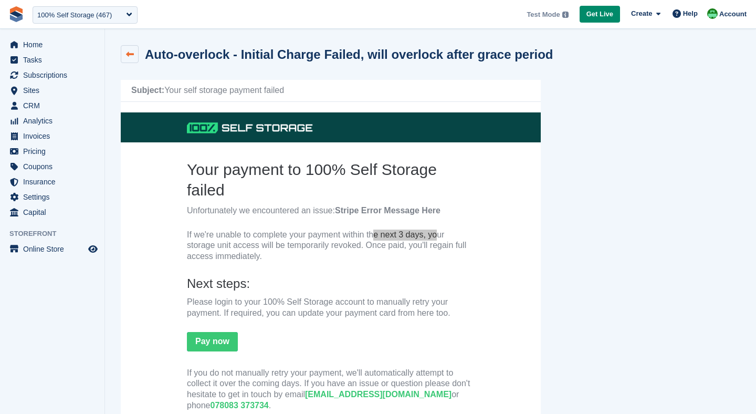
click at [137, 61] on link at bounding box center [130, 54] width 18 height 18
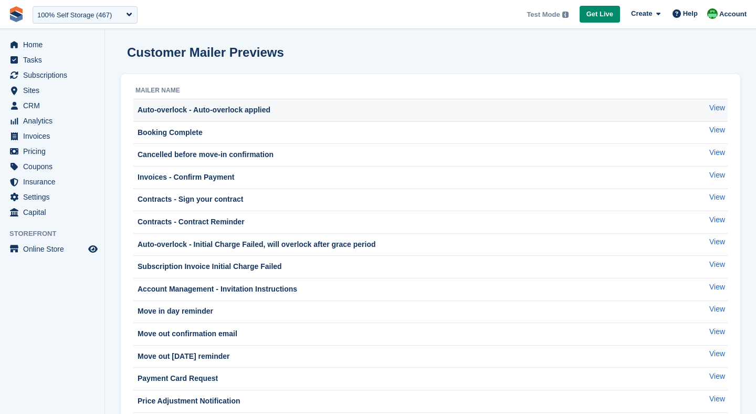
click at [271, 112] on div "Auto-overlock - Auto-overlock applied" at bounding box center [203, 110] width 135 height 11
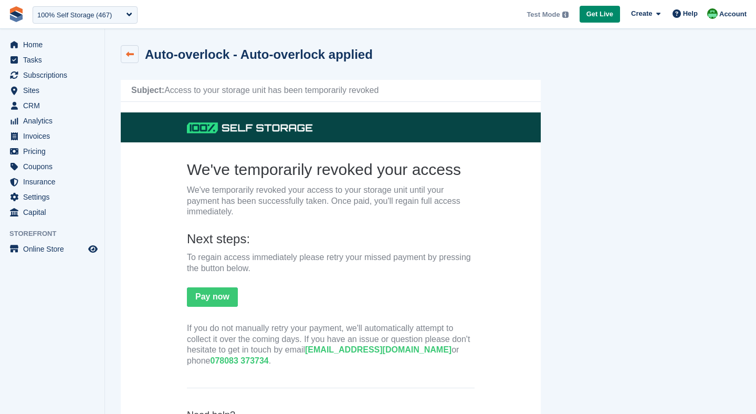
click at [130, 52] on icon at bounding box center [130, 54] width 8 height 8
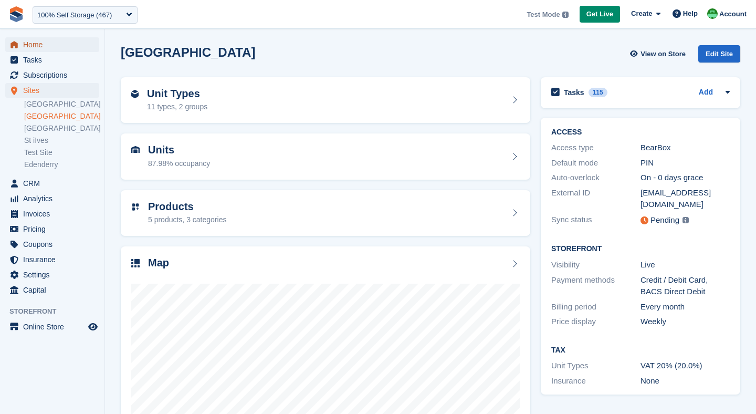
click at [37, 49] on span "Home" at bounding box center [54, 44] width 63 height 15
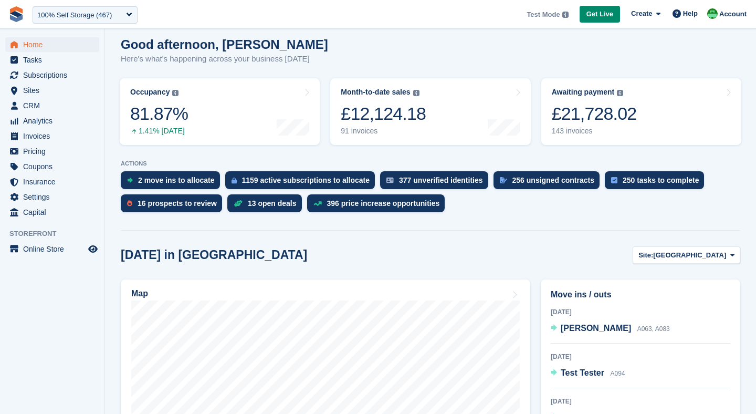
scroll to position [90, 0]
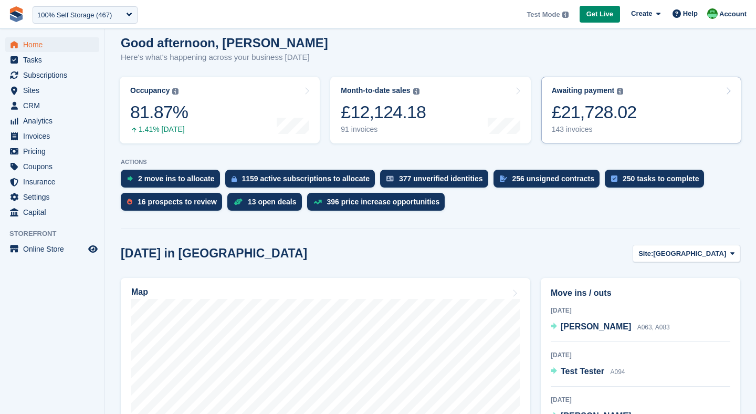
click at [594, 113] on div "£21,728.02" at bounding box center [594, 112] width 85 height 22
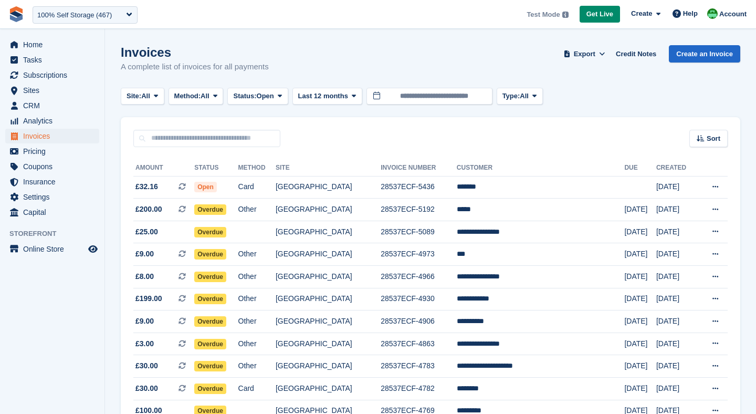
click at [201, 99] on span "Method:" at bounding box center [187, 96] width 27 height 11
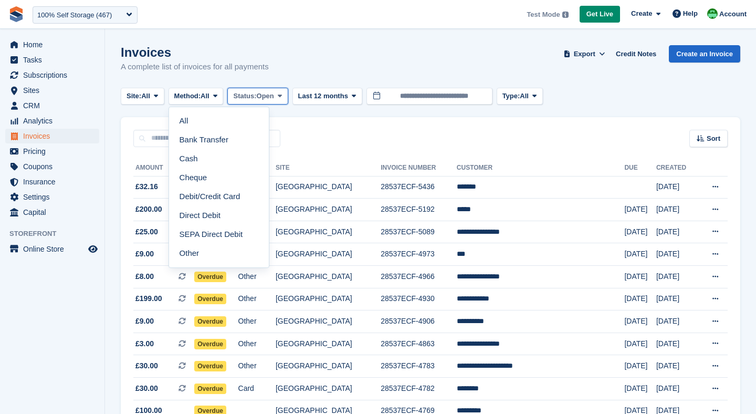
click at [256, 92] on span "Status:" at bounding box center [244, 96] width 23 height 11
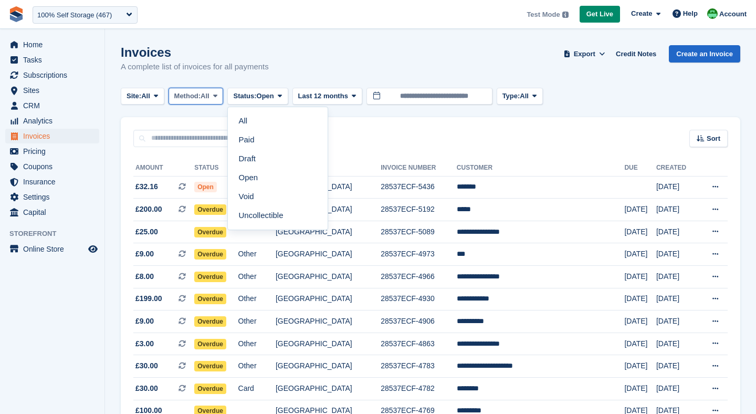
click at [209, 97] on span "All" at bounding box center [205, 96] width 9 height 11
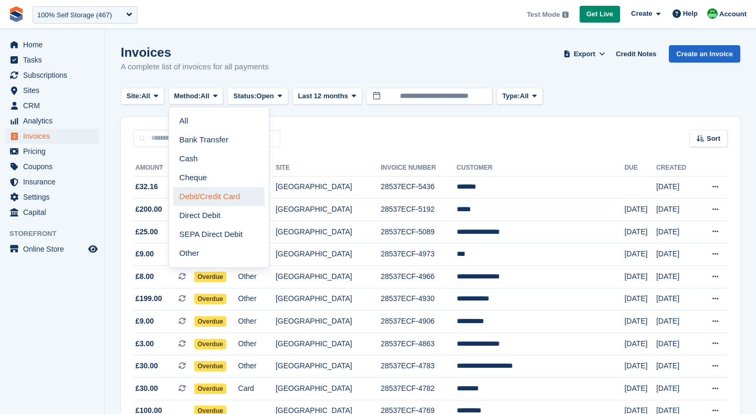
click at [207, 202] on link "Debit/Credit Card" at bounding box center [218, 196] width 91 height 19
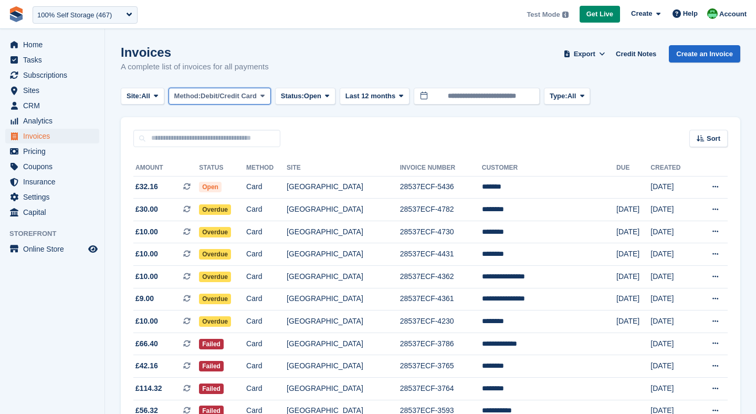
click at [233, 97] on span "Debit/Credit Card" at bounding box center [229, 96] width 56 height 11
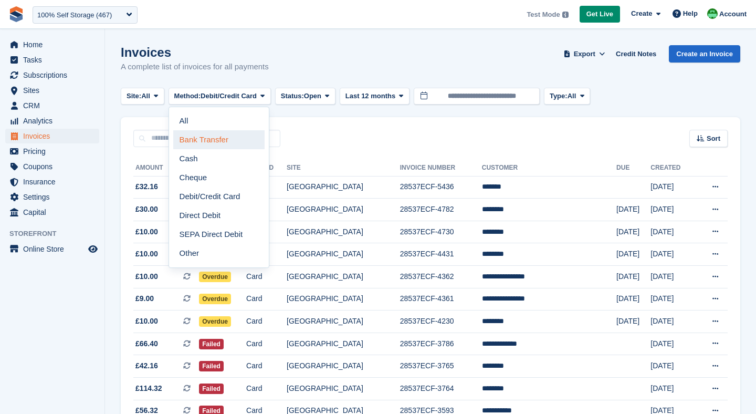
click at [200, 133] on link "Bank Transfer" at bounding box center [218, 139] width 91 height 19
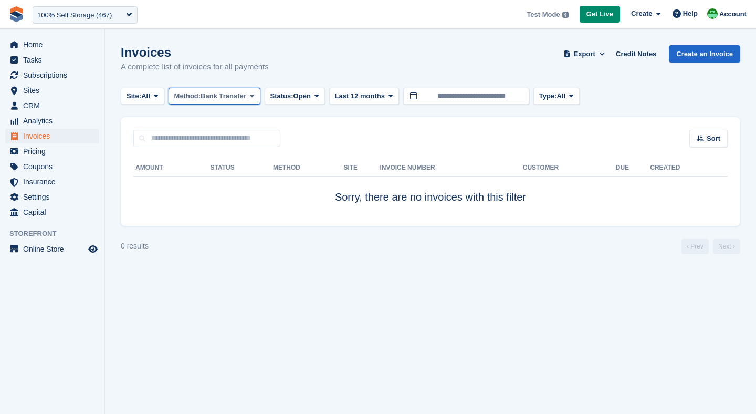
click at [236, 101] on span "Bank Transfer" at bounding box center [224, 96] width 46 height 11
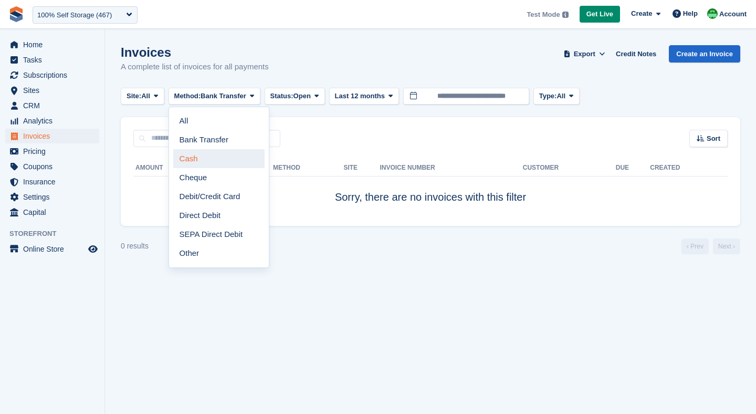
click at [215, 159] on link "Cash" at bounding box center [218, 158] width 91 height 19
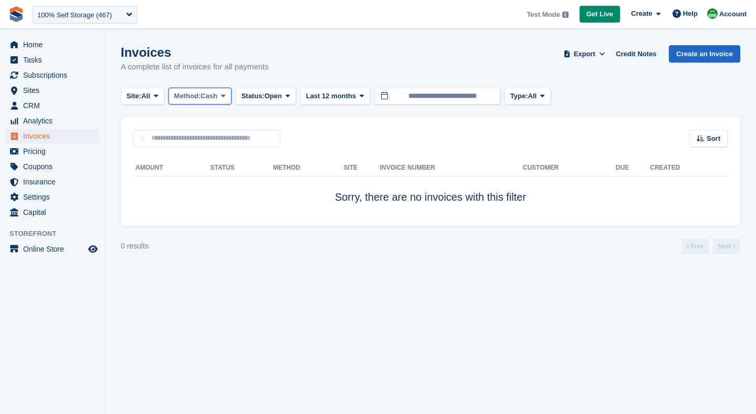
click at [223, 103] on button "Method: Cash" at bounding box center [200, 96] width 63 height 17
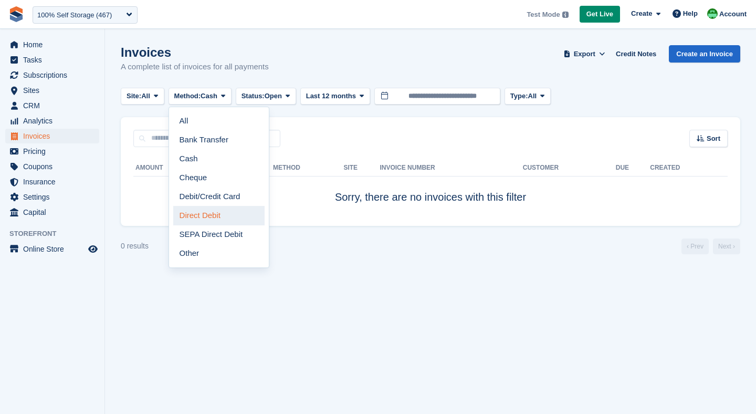
click at [207, 217] on link "Direct Debit" at bounding box center [218, 215] width 91 height 19
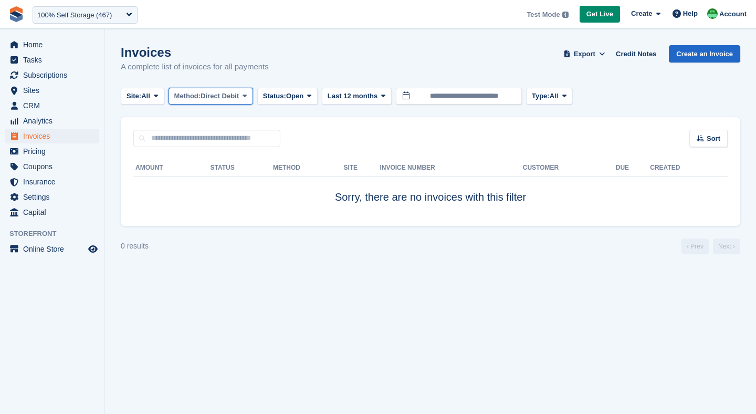
click at [229, 95] on span "Direct Debit" at bounding box center [220, 96] width 38 height 11
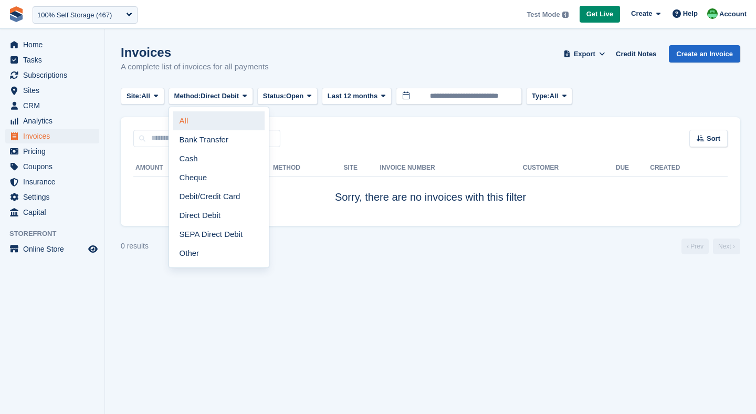
click at [207, 120] on link "All" at bounding box center [218, 120] width 91 height 19
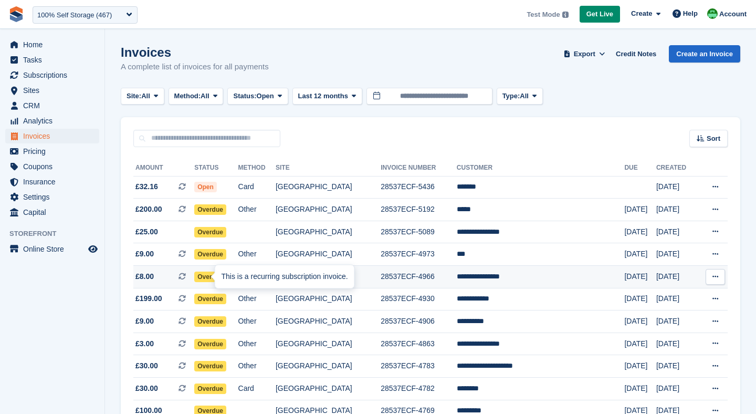
click at [224, 277] on div "This is a recurring subscription invoice." at bounding box center [284, 276] width 139 height 23
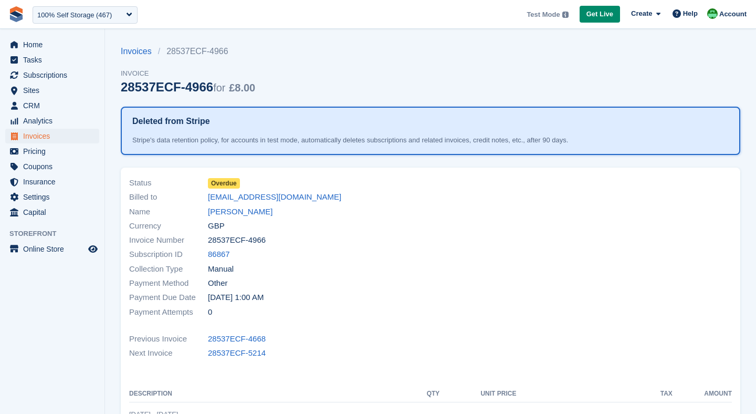
click at [219, 185] on span "Overdue" at bounding box center [224, 183] width 32 height 11
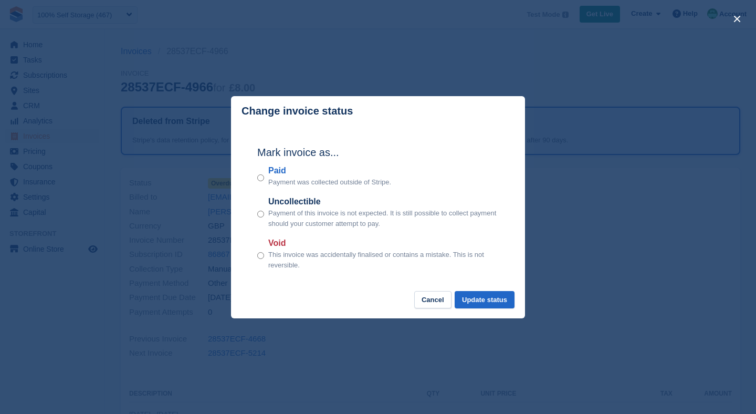
click at [257, 177] on div "Mark invoice as... Paid Payment was collected outside of Stripe. Uncollectible …" at bounding box center [378, 208] width 263 height 165
click at [476, 299] on button "Update status" at bounding box center [485, 299] width 60 height 17
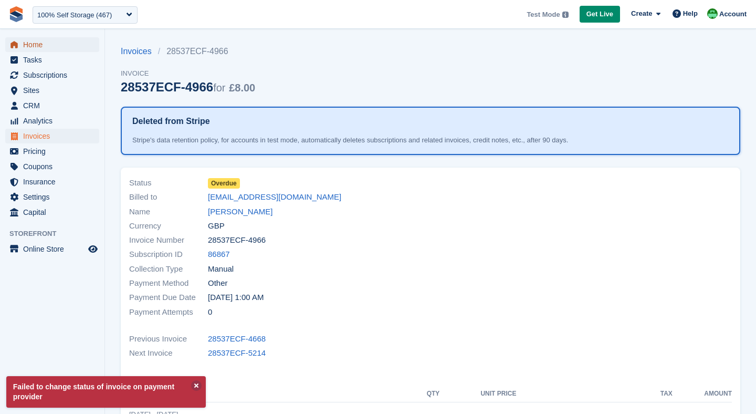
click at [42, 45] on span "Home" at bounding box center [54, 44] width 63 height 15
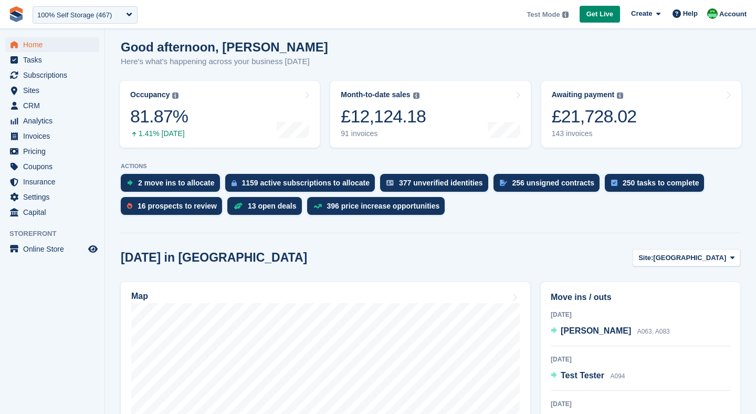
scroll to position [85, 0]
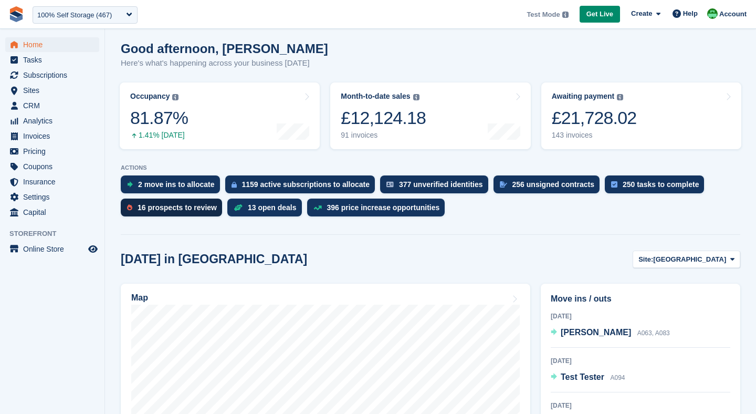
click at [161, 208] on div "16 prospects to review" at bounding box center [177, 207] width 79 height 8
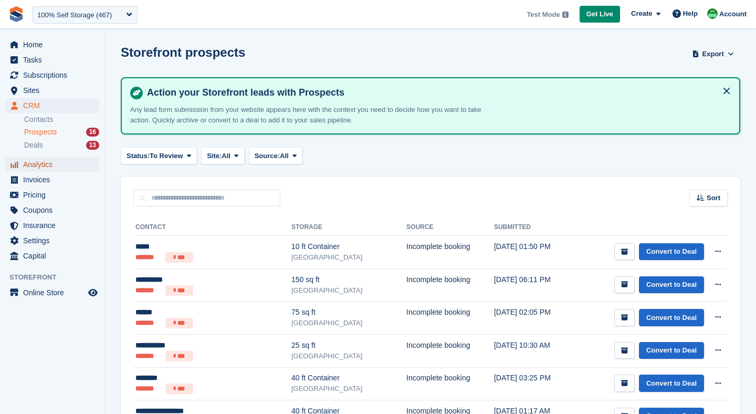
click at [43, 164] on span "Analytics" at bounding box center [54, 164] width 63 height 15
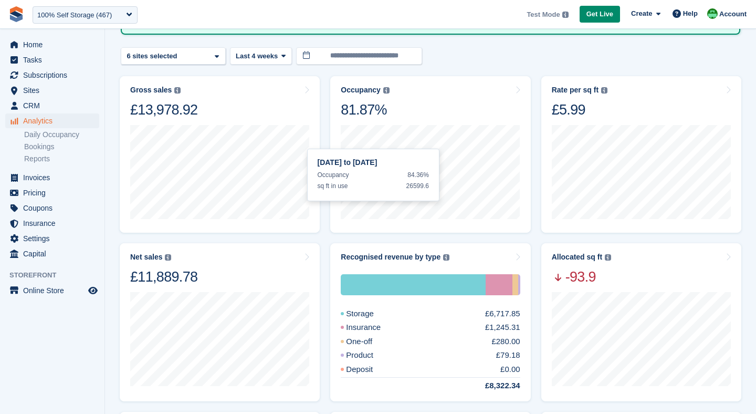
scroll to position [238, 0]
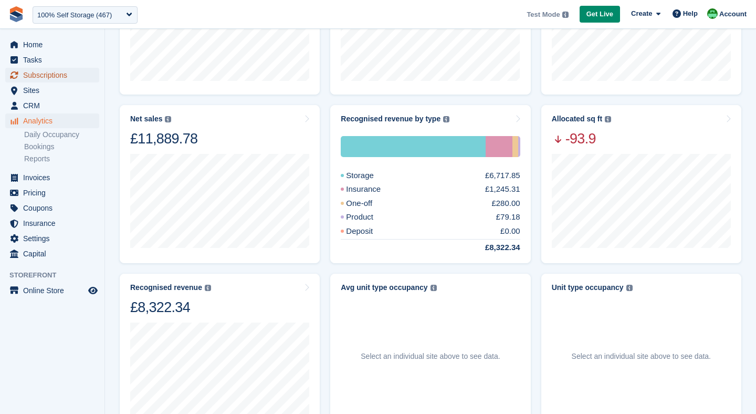
click at [28, 76] on span "Subscriptions" at bounding box center [54, 75] width 63 height 15
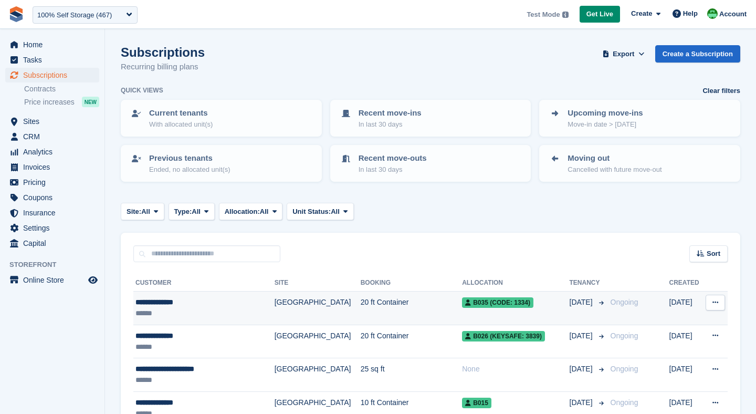
click at [275, 305] on td "[GEOGRAPHIC_DATA]" at bounding box center [318, 309] width 86 height 34
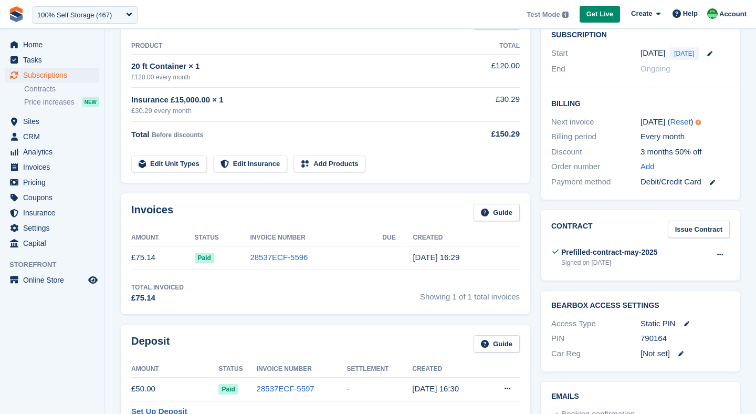
scroll to position [192, 0]
drag, startPoint x: 549, startPoint y: 252, endPoint x: 559, endPoint y: 251, distance: 10.0
click at [559, 251] on div "Contract Issue Contract Prefilled-contract-may-2025 Signed on [DATE] View Downl…" at bounding box center [641, 244] width 200 height 70
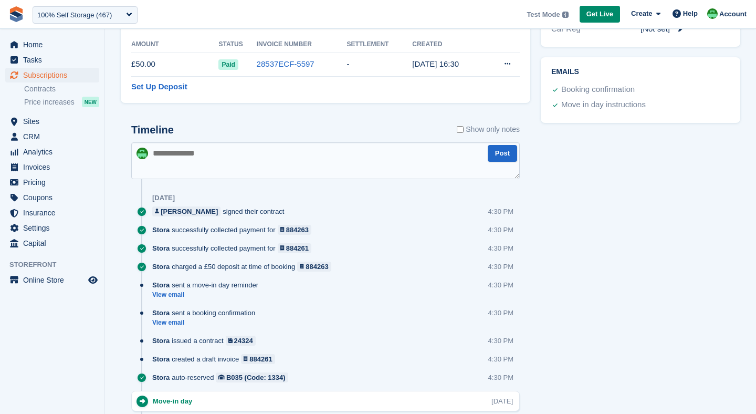
scroll to position [578, 0]
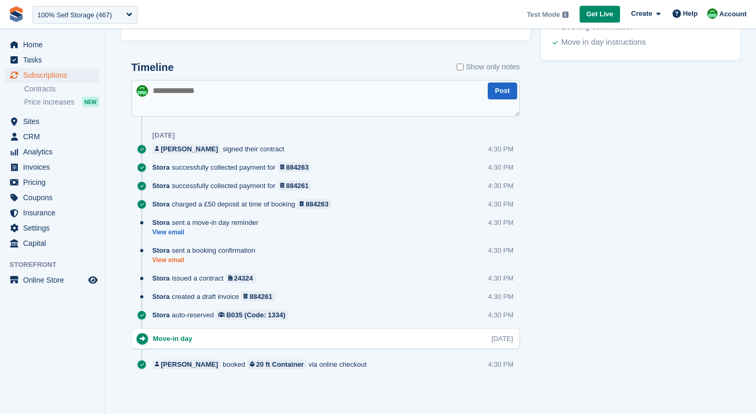
click at [172, 258] on link "View email" at bounding box center [206, 260] width 108 height 9
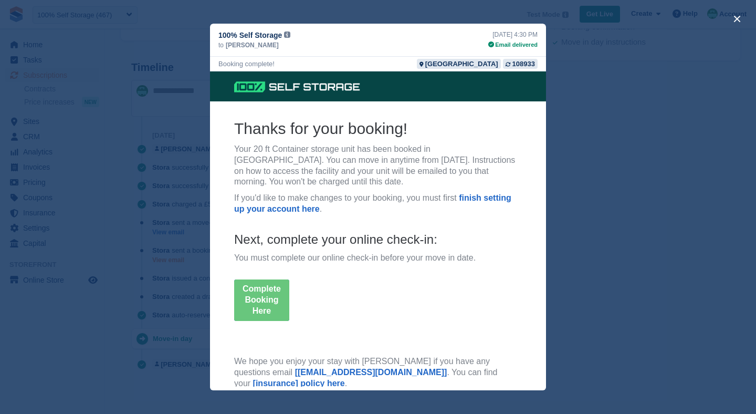
scroll to position [0, 0]
click at [737, 17] on button "close" at bounding box center [737, 19] width 17 height 17
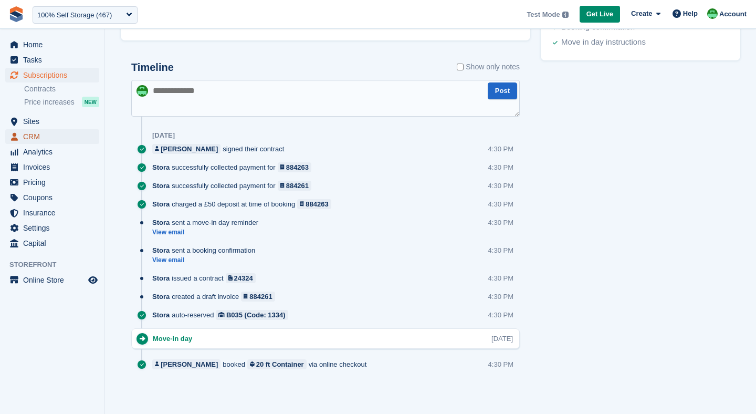
click at [33, 136] on span "CRM" at bounding box center [54, 136] width 63 height 15
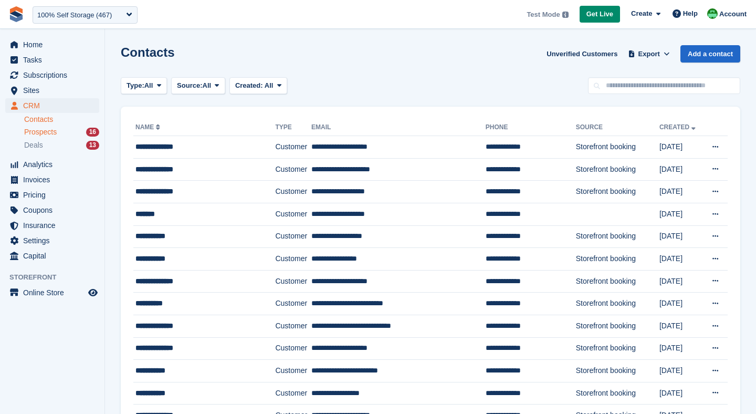
click at [44, 127] on link "Prospects 16" at bounding box center [61, 132] width 75 height 11
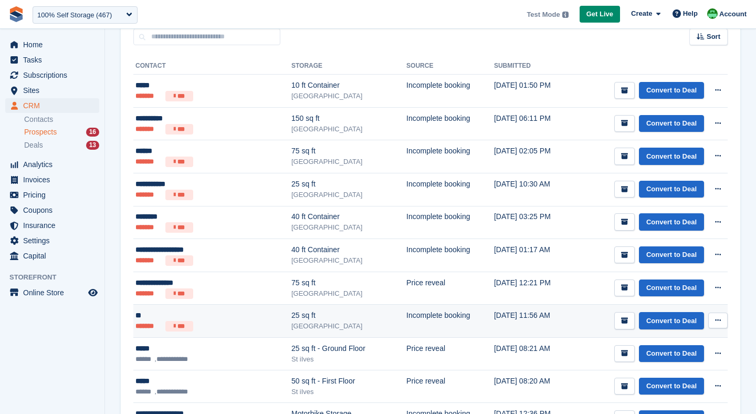
scroll to position [94, 0]
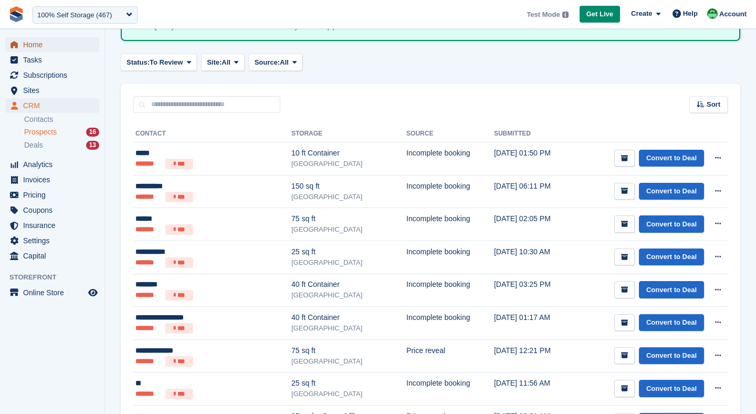
click at [25, 44] on span "Home" at bounding box center [54, 44] width 63 height 15
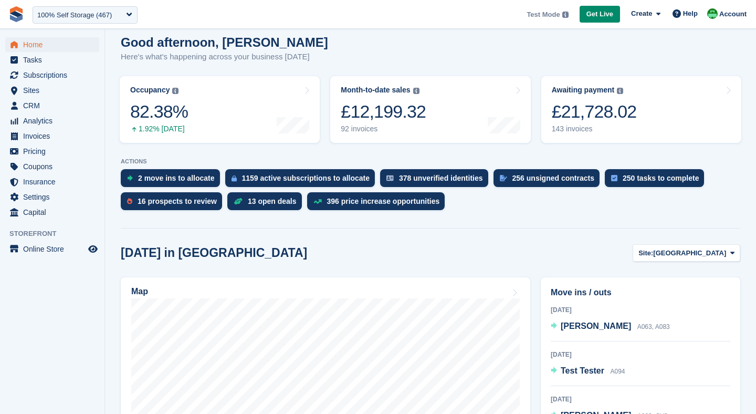
scroll to position [95, 0]
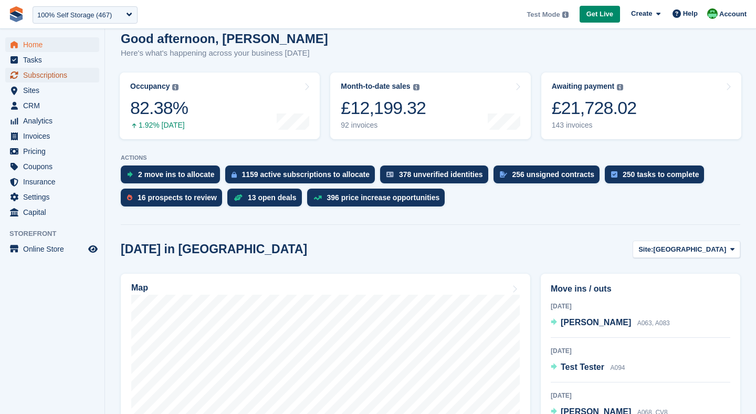
click at [61, 76] on span "Subscriptions" at bounding box center [54, 75] width 63 height 15
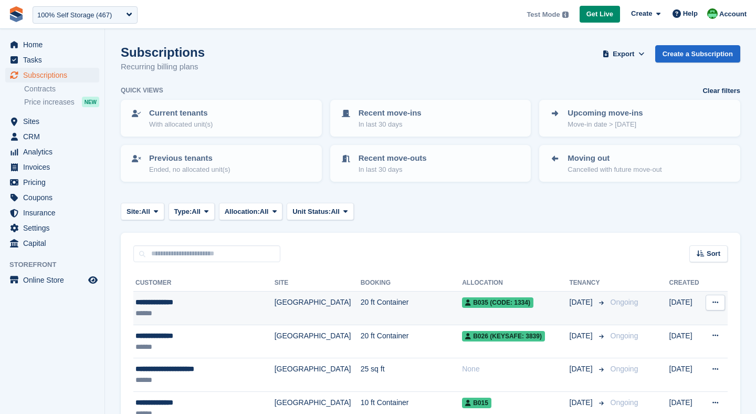
click at [363, 317] on td "20 ft Container" at bounding box center [412, 309] width 102 height 34
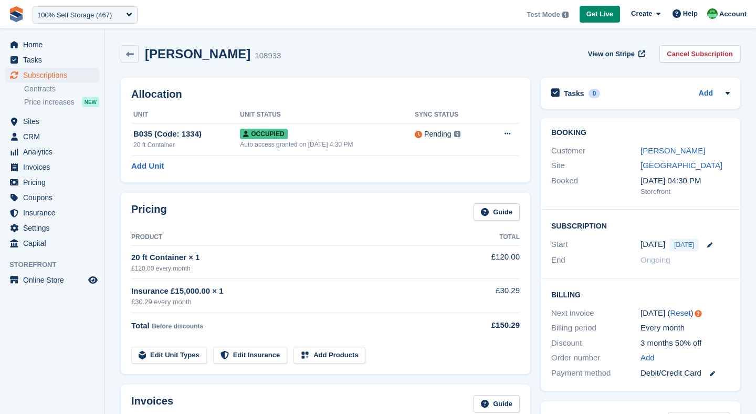
click at [660, 143] on div "Customer [PERSON_NAME]" at bounding box center [641, 150] width 179 height 15
click at [656, 149] on link "[PERSON_NAME]" at bounding box center [673, 150] width 65 height 9
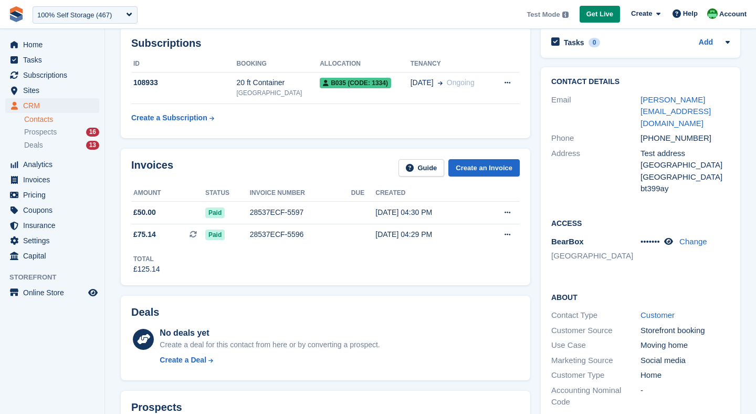
scroll to position [33, 0]
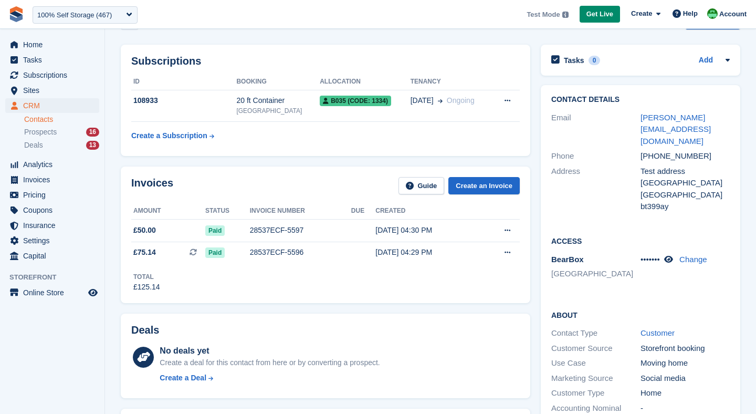
click at [205, 87] on th "ID" at bounding box center [183, 82] width 105 height 17
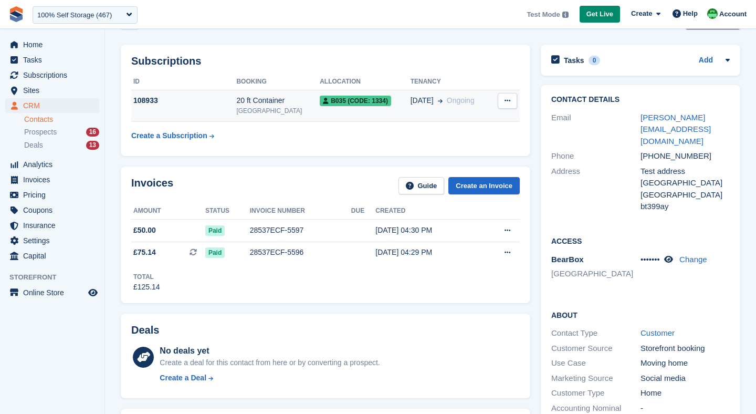
click at [204, 109] on td "108933" at bounding box center [183, 106] width 105 height 32
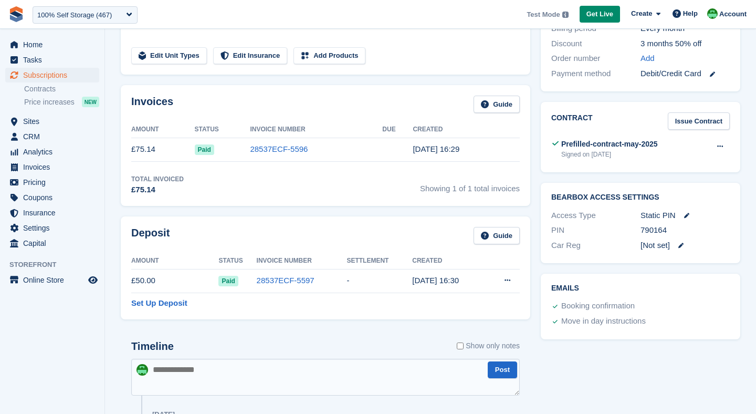
scroll to position [300, 0]
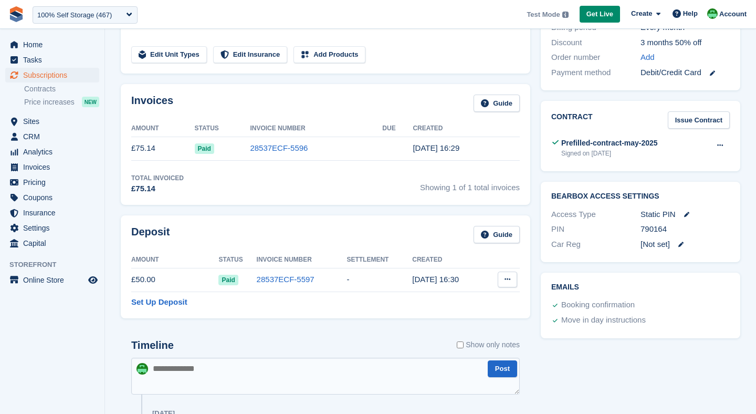
click at [506, 279] on icon at bounding box center [508, 279] width 6 height 7
click at [455, 294] on p "Settle deposit" at bounding box center [466, 300] width 91 height 14
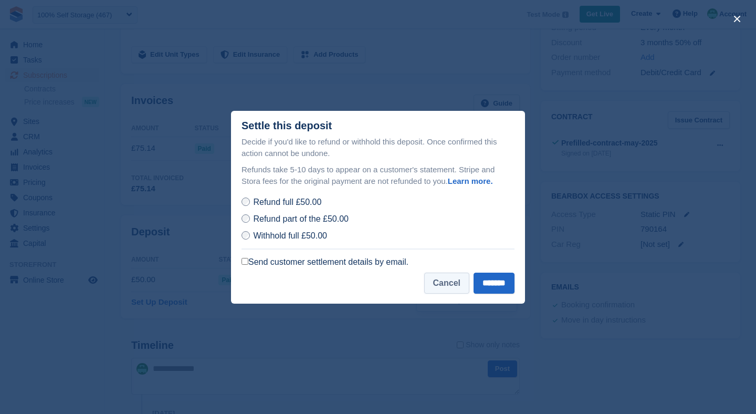
click at [433, 276] on button "Cancel" at bounding box center [446, 283] width 45 height 21
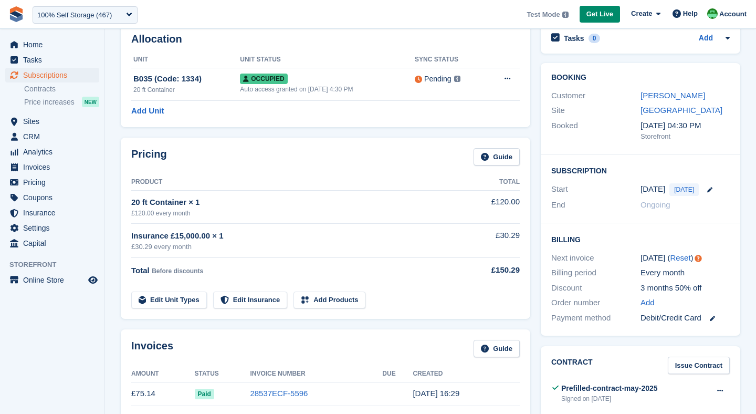
scroll to position [0, 0]
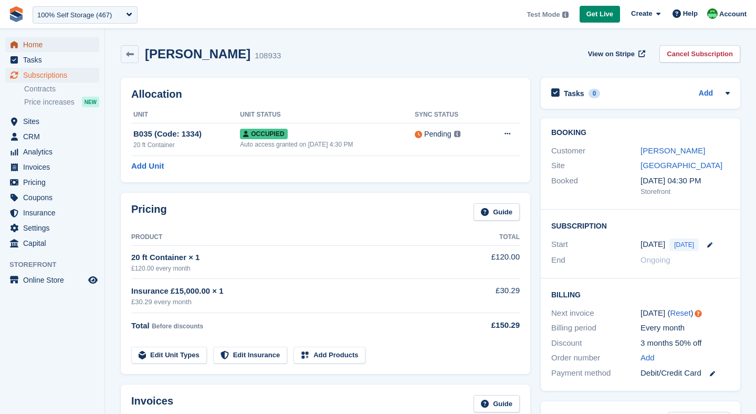
click at [42, 46] on span "Home" at bounding box center [54, 44] width 63 height 15
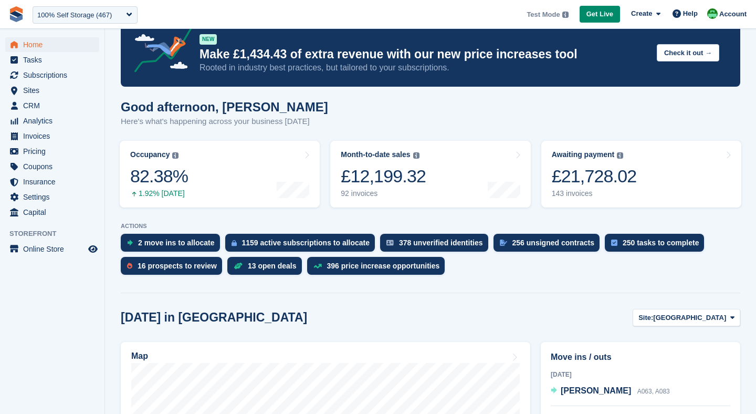
scroll to position [84, 0]
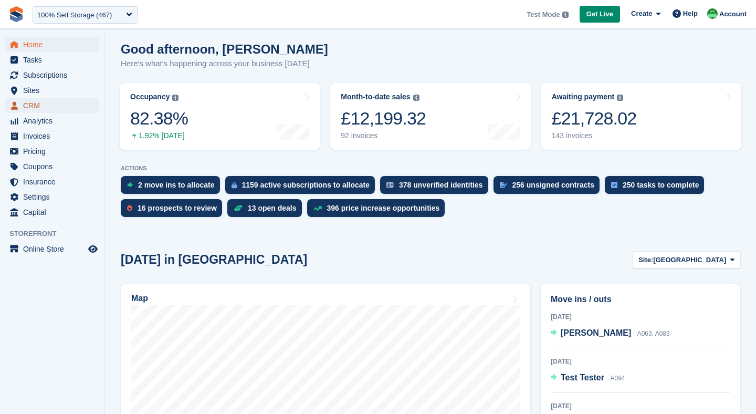
click at [33, 103] on span "CRM" at bounding box center [54, 105] width 63 height 15
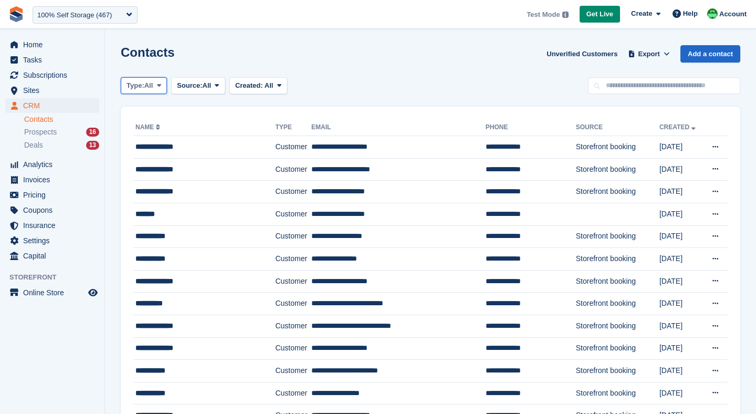
click at [151, 85] on span "All" at bounding box center [148, 85] width 9 height 11
click at [144, 146] on link "Customer" at bounding box center [171, 148] width 91 height 19
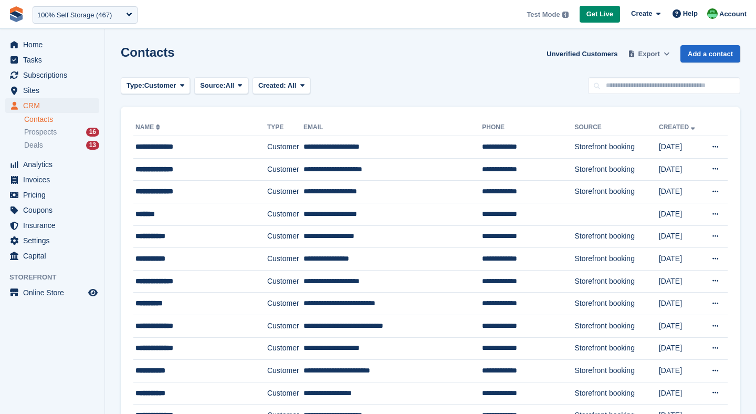
click at [644, 55] on span "Export" at bounding box center [650, 54] width 22 height 11
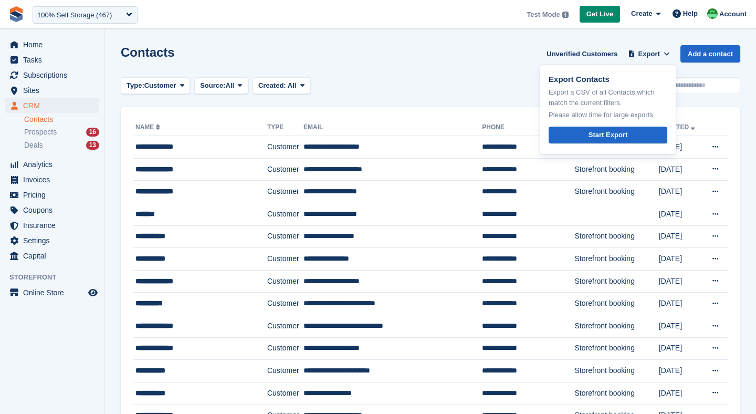
click at [402, 86] on div "Type: Customer All Lead Customer Source: All All Storefront Backoffice Pre-Open…" at bounding box center [431, 85] width 620 height 17
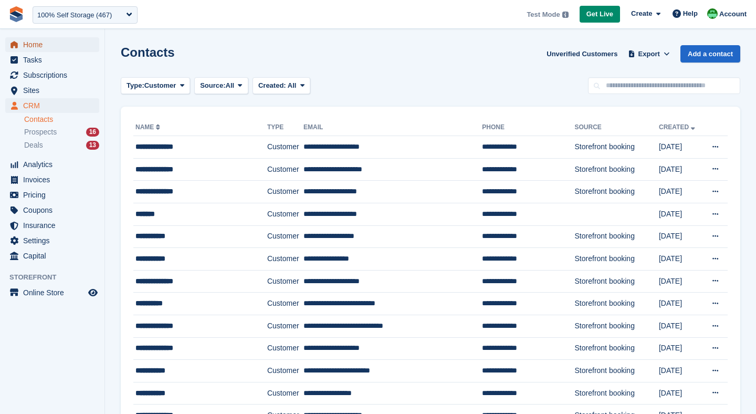
click at [28, 41] on span "Home" at bounding box center [54, 44] width 63 height 15
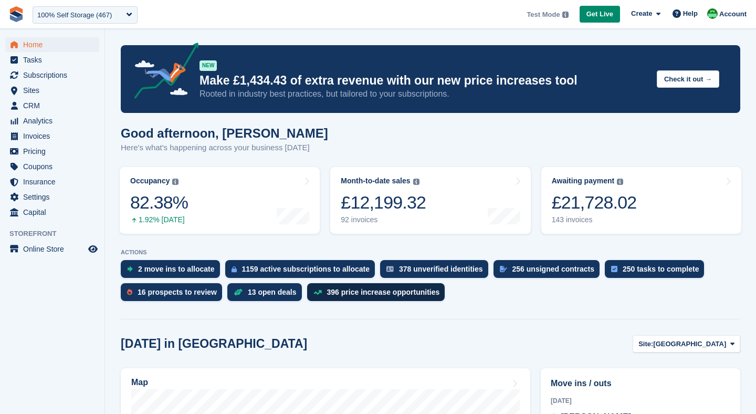
click at [377, 293] on div "396 price increase opportunities" at bounding box center [383, 292] width 113 height 8
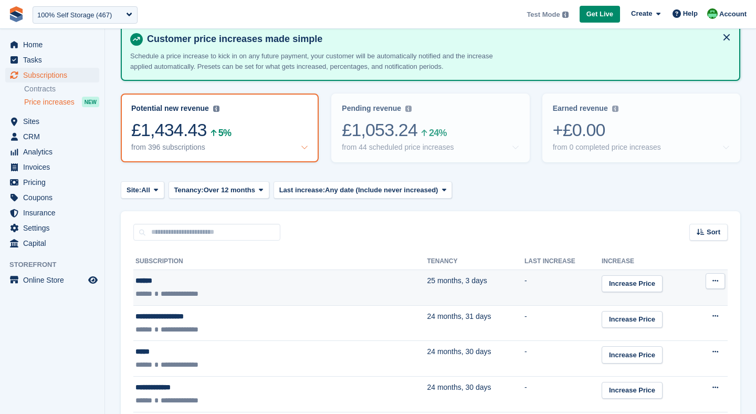
scroll to position [127, 0]
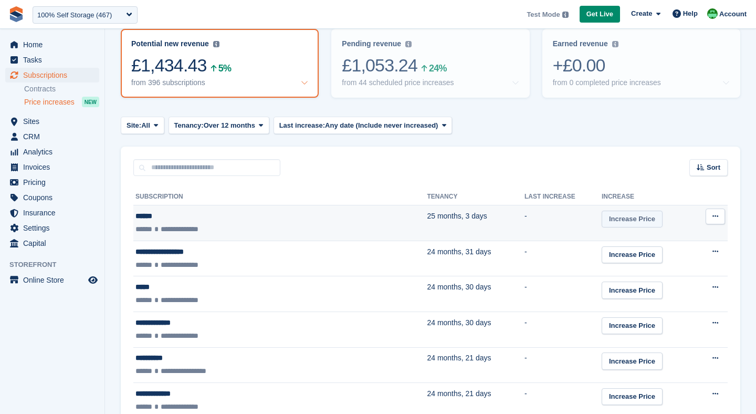
click at [602, 218] on link "Increase Price" at bounding box center [632, 219] width 61 height 17
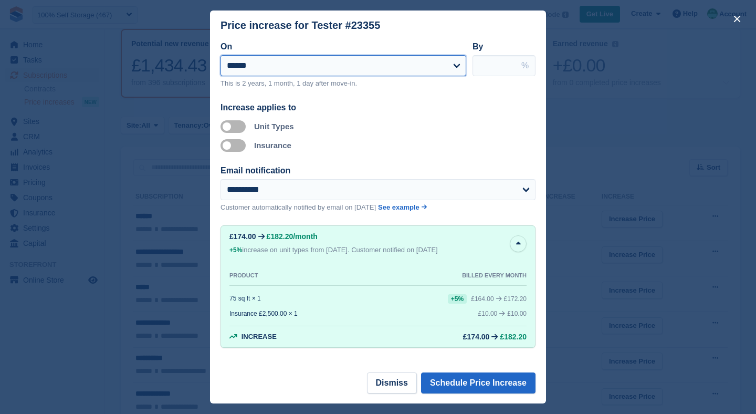
click at [259, 70] on select "**********" at bounding box center [344, 65] width 246 height 21
select select "**********"
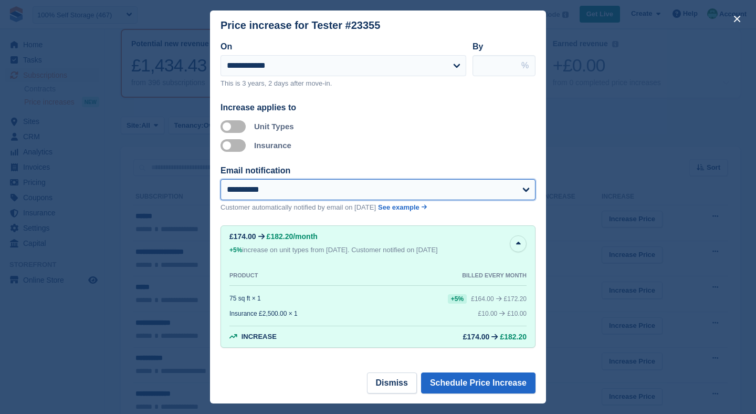
click at [265, 194] on select "**********" at bounding box center [378, 189] width 315 height 21
select select "**"
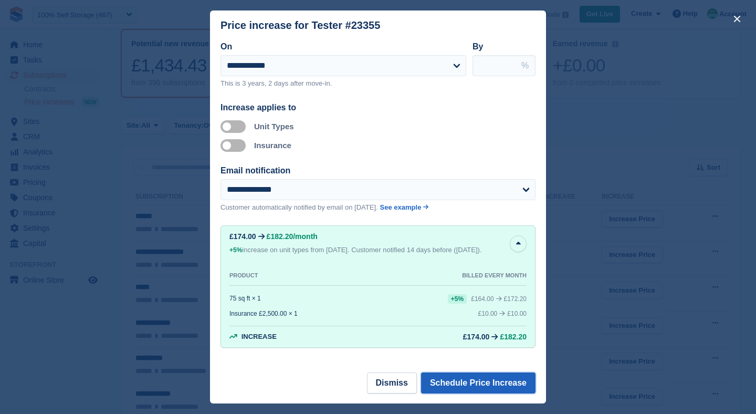
click at [467, 382] on button "Schedule Price Increase" at bounding box center [478, 382] width 115 height 21
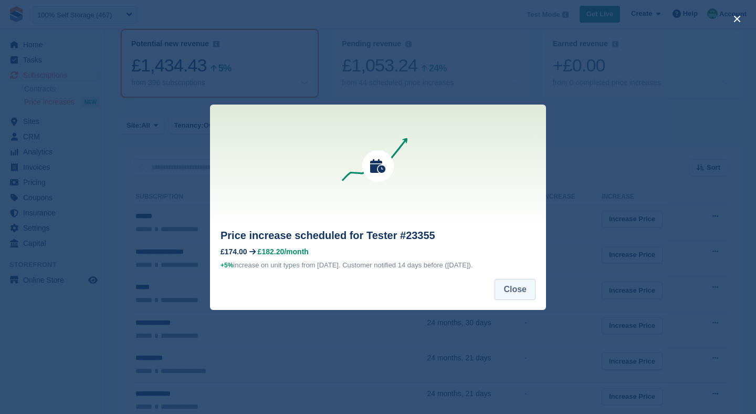
click at [526, 299] on button "Close" at bounding box center [515, 289] width 41 height 21
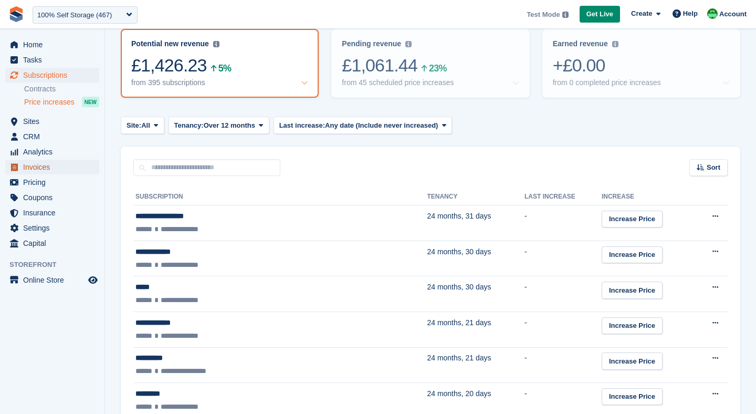
click at [25, 172] on span "Invoices" at bounding box center [54, 167] width 63 height 15
click at [24, 183] on span "Pricing" at bounding box center [54, 182] width 63 height 15
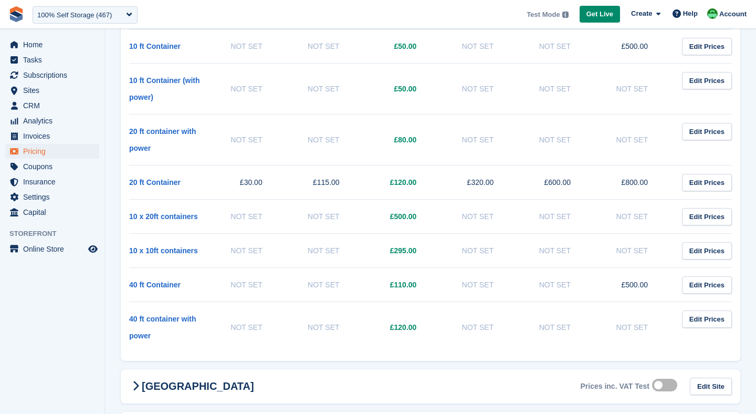
scroll to position [1421, 0]
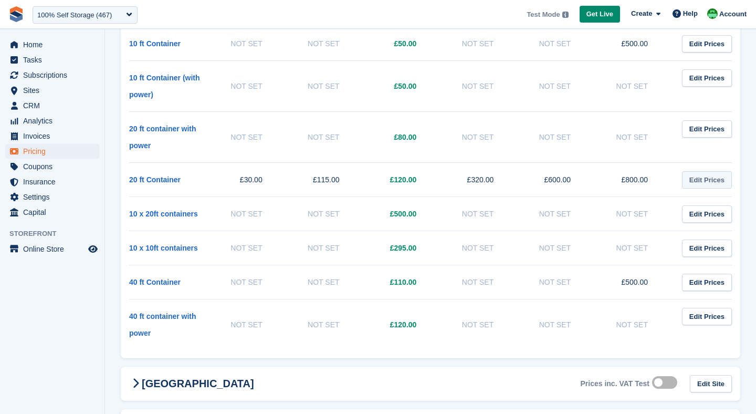
click at [715, 178] on link "Edit Prices" at bounding box center [707, 179] width 50 height 17
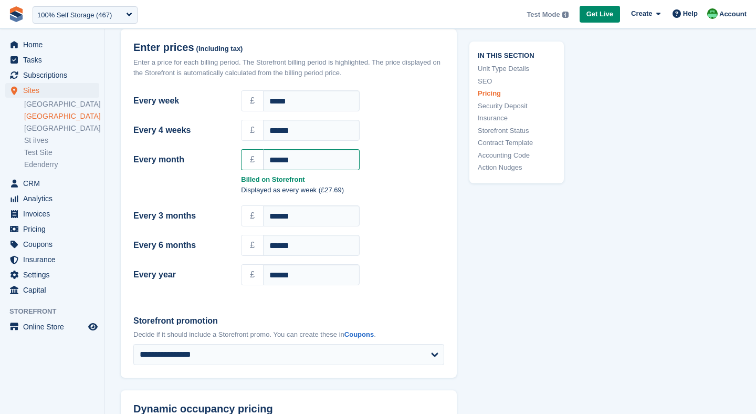
scroll to position [856, 0]
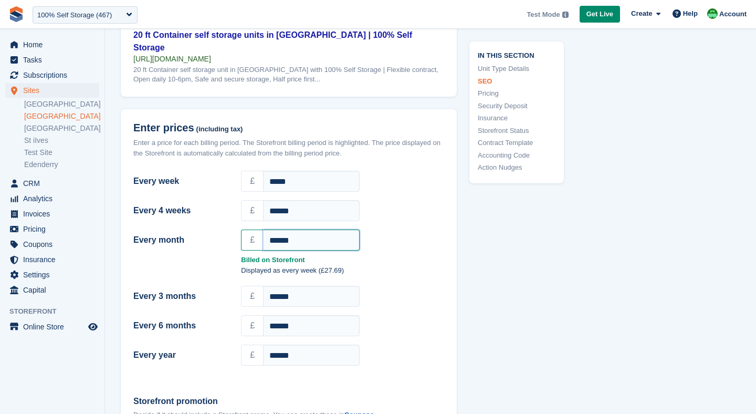
click at [278, 230] on input "******" at bounding box center [311, 240] width 97 height 21
type input "******"
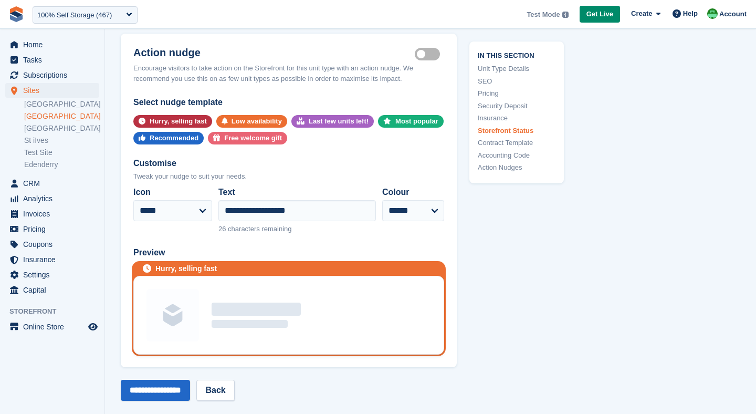
scroll to position [2411, 0]
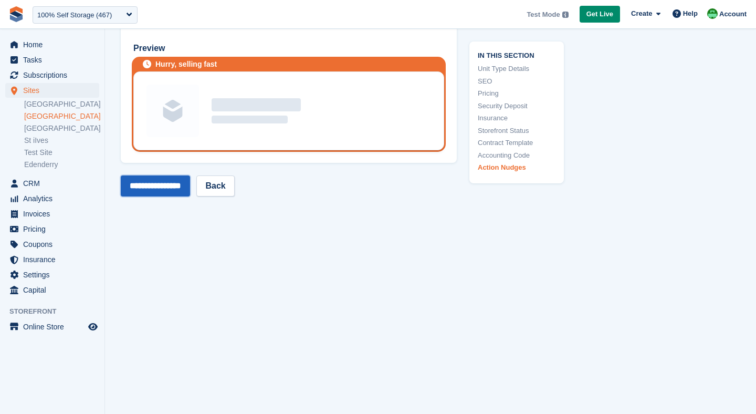
click at [170, 175] on input "**********" at bounding box center [155, 185] width 69 height 21
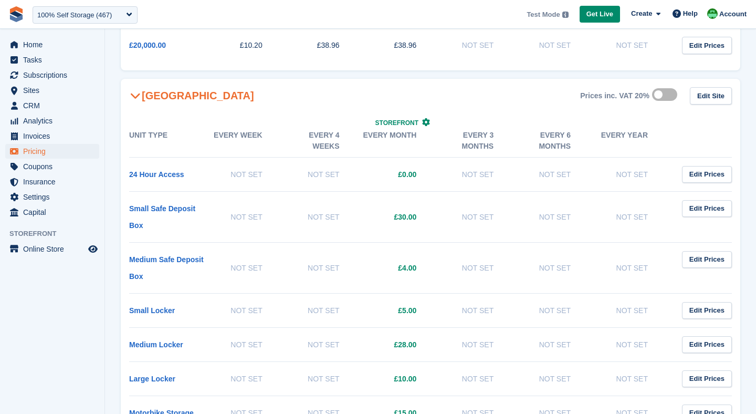
scroll to position [315, 0]
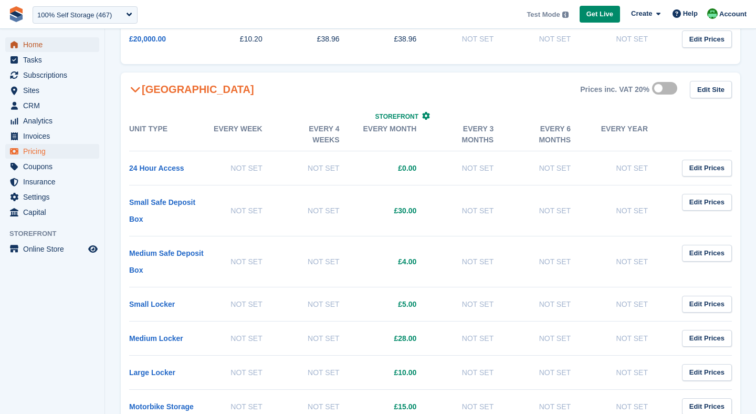
click at [28, 49] on span "Home" at bounding box center [54, 44] width 63 height 15
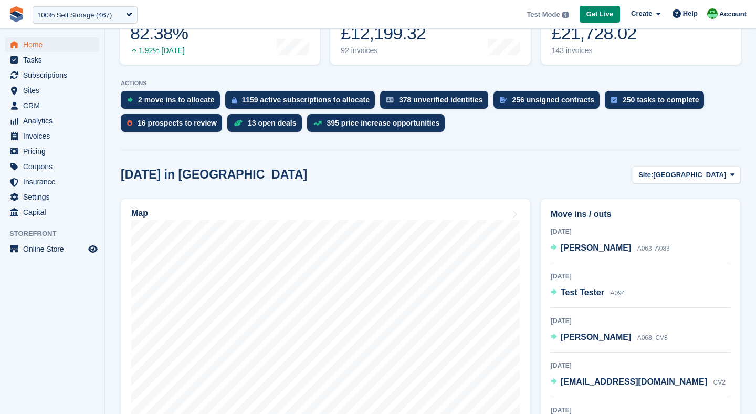
scroll to position [176, 0]
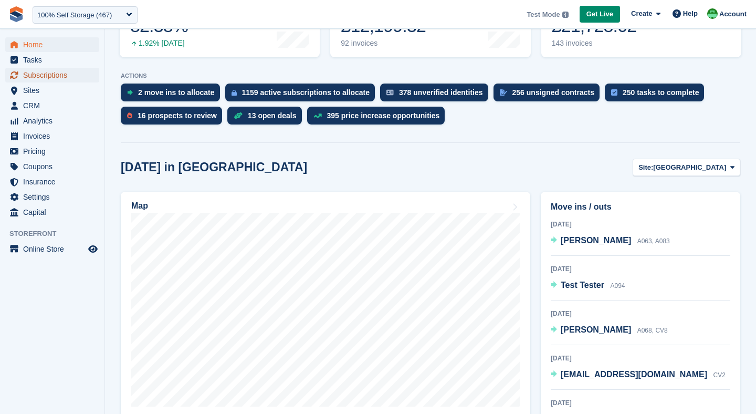
click at [37, 76] on span "Subscriptions" at bounding box center [54, 75] width 63 height 15
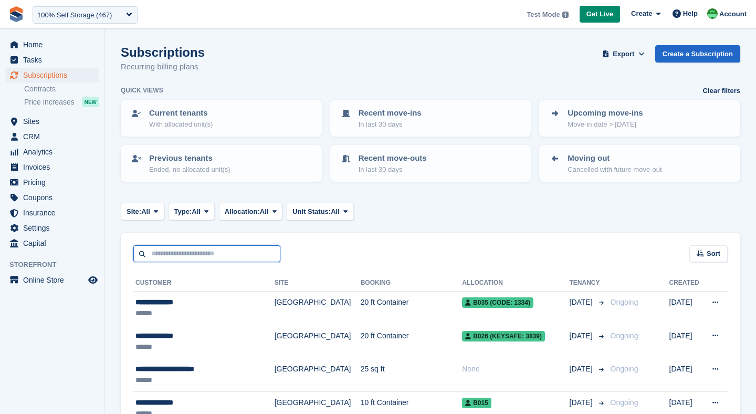
click at [182, 258] on input "text" at bounding box center [206, 253] width 147 height 17
click at [167, 259] on input "text" at bounding box center [206, 253] width 147 height 17
type input "***"
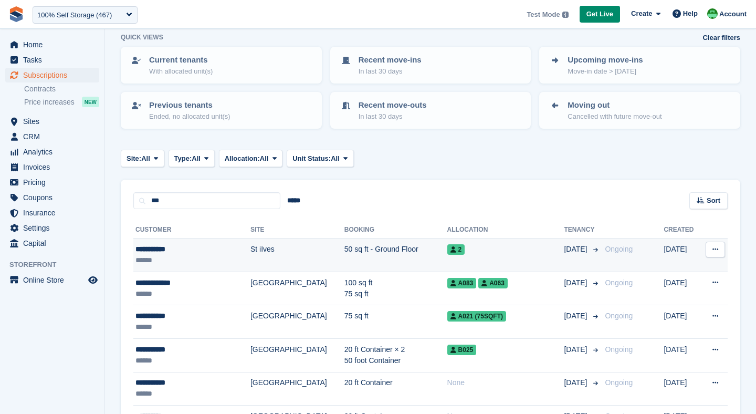
scroll to position [66, 0]
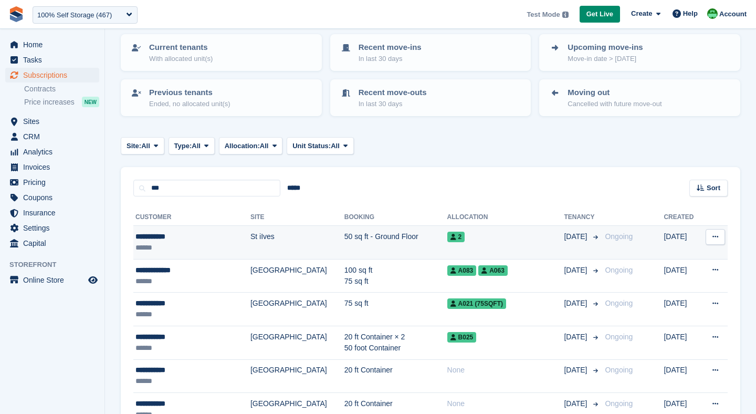
click at [191, 249] on div "******" at bounding box center [183, 247] width 94 height 11
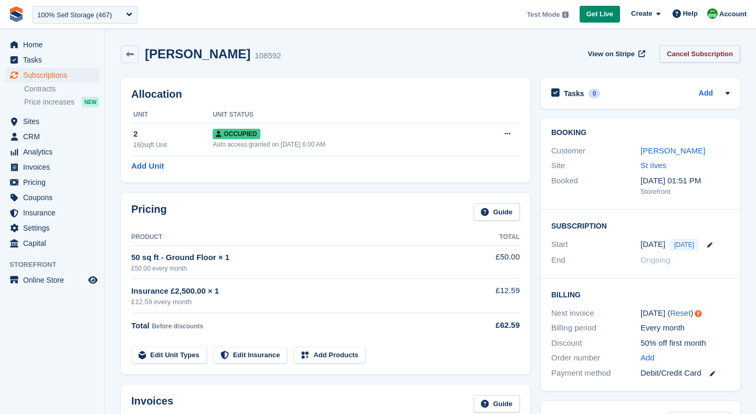
click at [693, 53] on link "Cancel Subscription" at bounding box center [700, 53] width 81 height 17
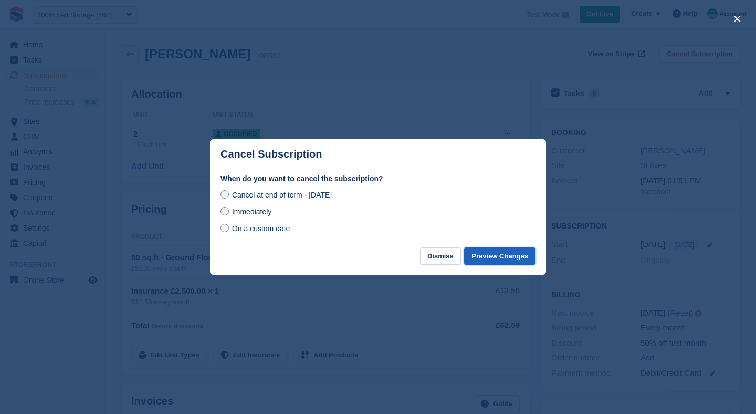
click at [489, 259] on button "Preview Changes" at bounding box center [499, 255] width 71 height 17
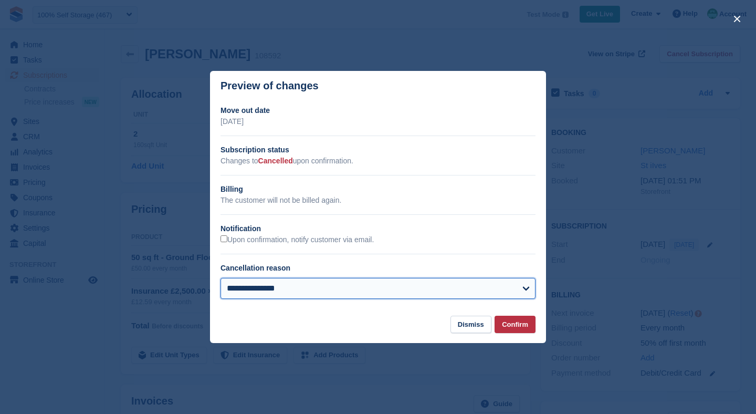
click at [248, 293] on select "**********" at bounding box center [378, 288] width 315 height 21
select select "**********"
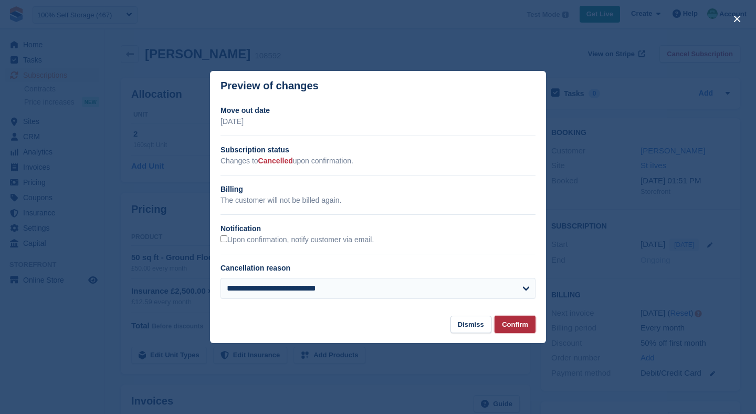
click at [514, 325] on button "Confirm" at bounding box center [515, 324] width 41 height 17
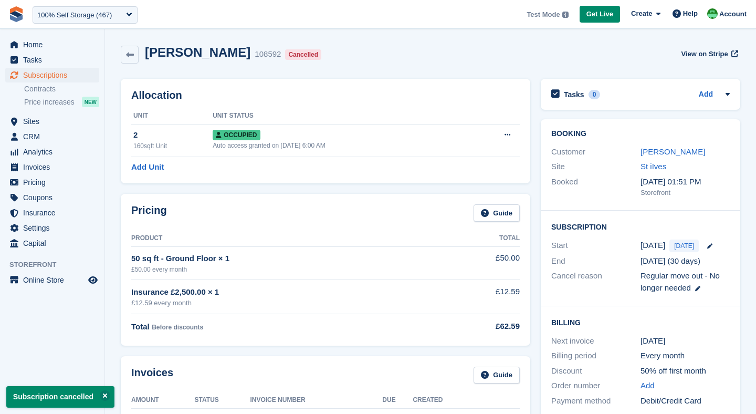
drag, startPoint x: 641, startPoint y: 262, endPoint x: 700, endPoint y: 256, distance: 59.1
click at [700, 256] on span "18 Oct (30 days)" at bounding box center [671, 260] width 60 height 9
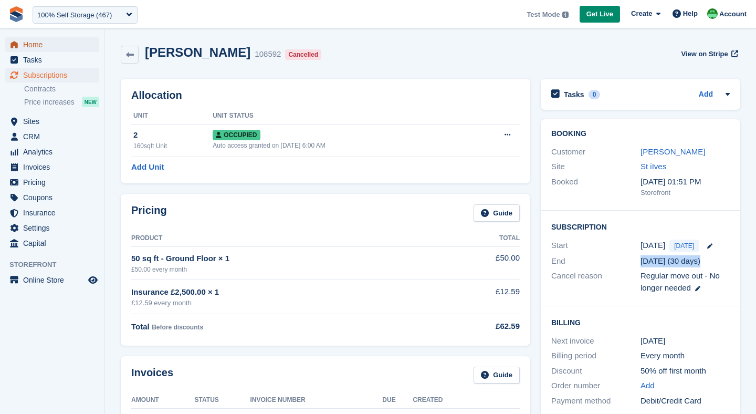
click at [40, 47] on span "Home" at bounding box center [54, 44] width 63 height 15
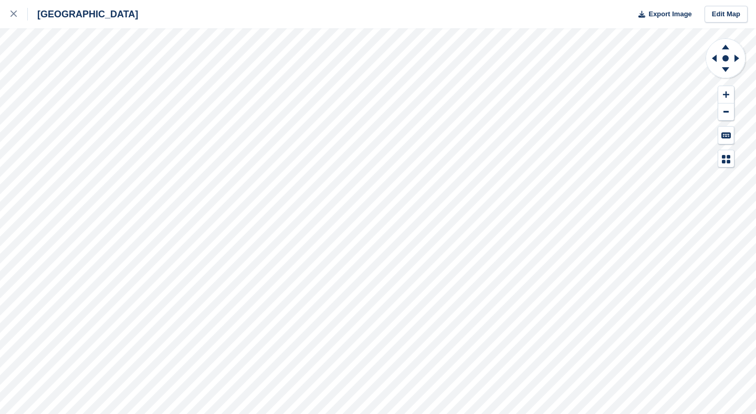
click at [149, 235] on div "Nottingham Export Image Edit Map" at bounding box center [378, 207] width 756 height 414
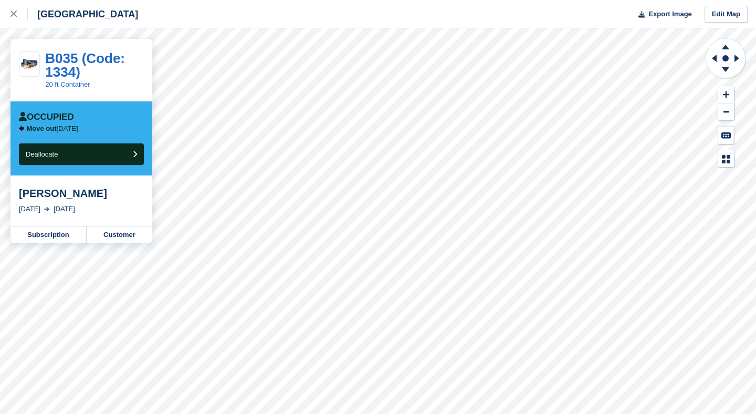
drag, startPoint x: 72, startPoint y: 209, endPoint x: 120, endPoint y: 209, distance: 47.8
click at [120, 209] on div "[DATE] [DATE]" at bounding box center [81, 209] width 125 height 11
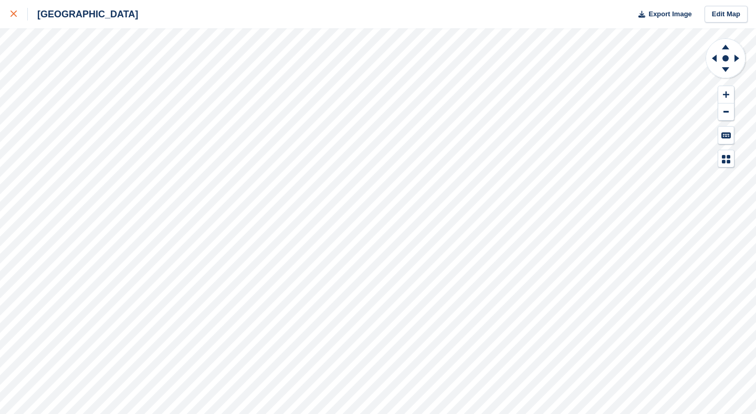
click at [14, 16] on icon at bounding box center [14, 14] width 6 height 6
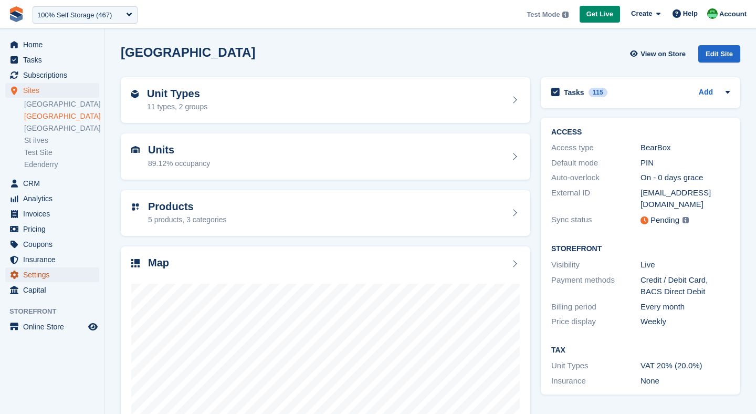
click at [33, 276] on span "Settings" at bounding box center [54, 274] width 63 height 15
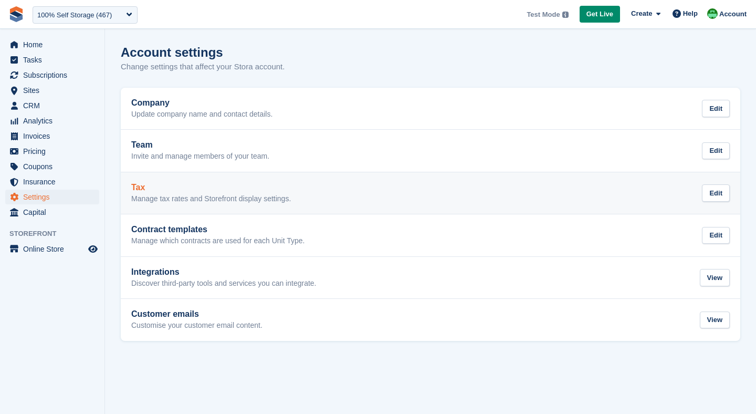
click at [219, 197] on p "Manage tax rates and Storefront display settings." at bounding box center [211, 198] width 160 height 9
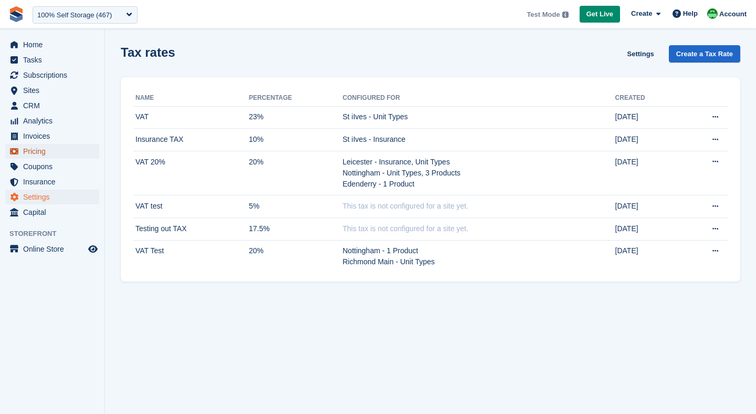
click at [25, 148] on span "Pricing" at bounding box center [54, 151] width 63 height 15
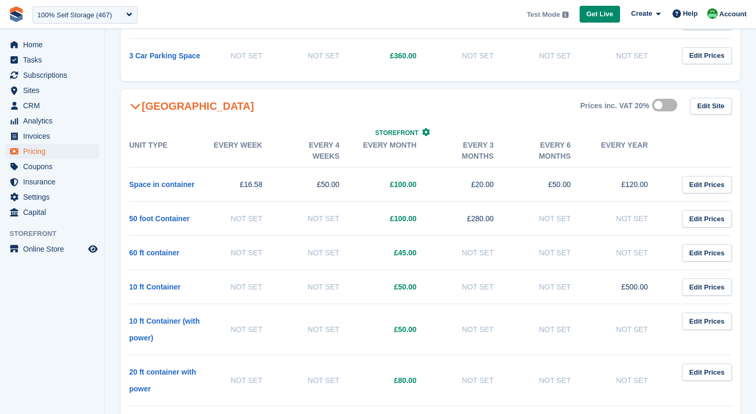
scroll to position [1172, 0]
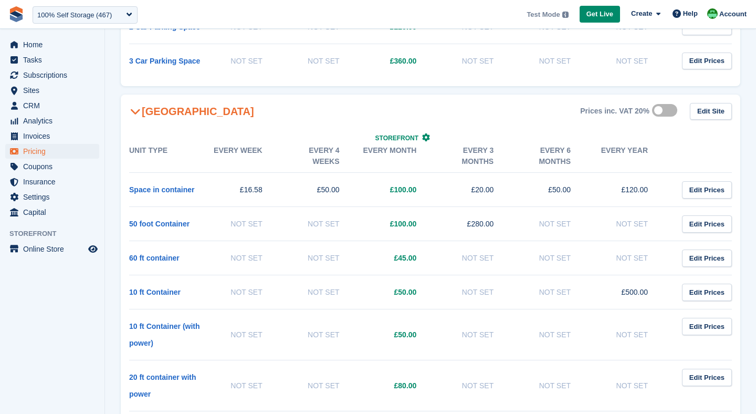
click at [663, 115] on label at bounding box center [666, 110] width 29 height 8
click at [662, 115] on label at bounding box center [666, 110] width 29 height 8
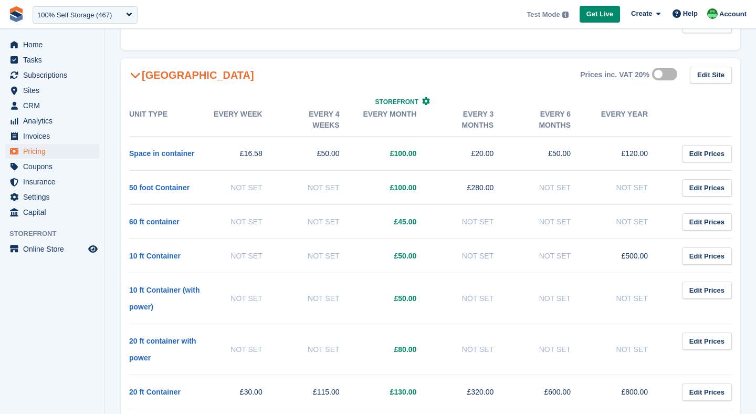
scroll to position [1208, 0]
click at [65, 43] on span "Home" at bounding box center [54, 44] width 63 height 15
